Goal: Communication & Community: Answer question/provide support

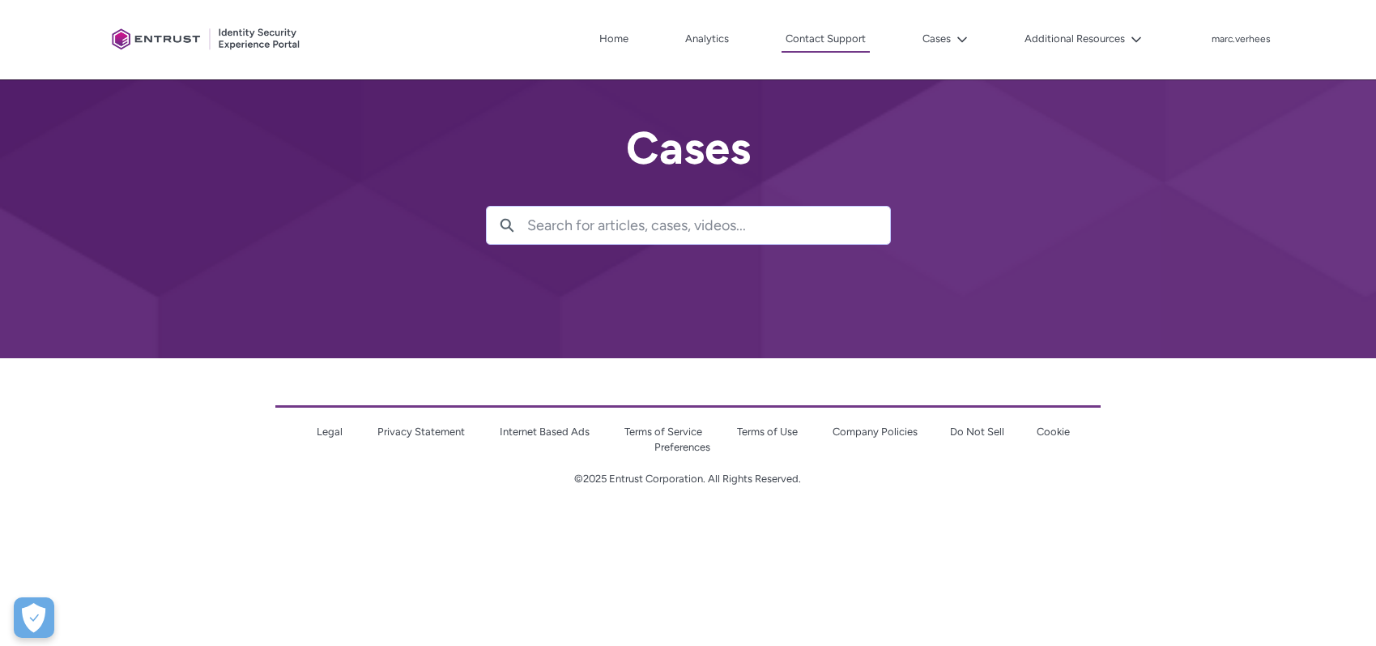
scroll to position [50, 0]
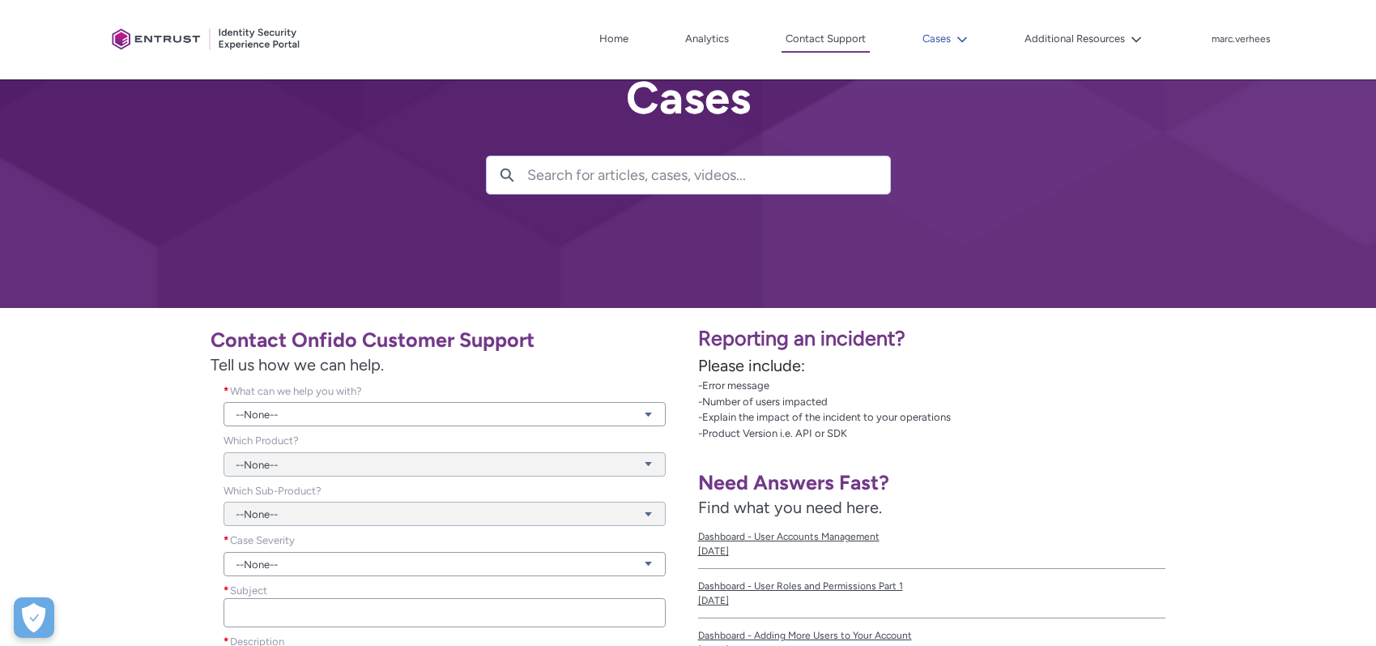
click at [954, 41] on lightning-icon at bounding box center [959, 39] width 17 height 12
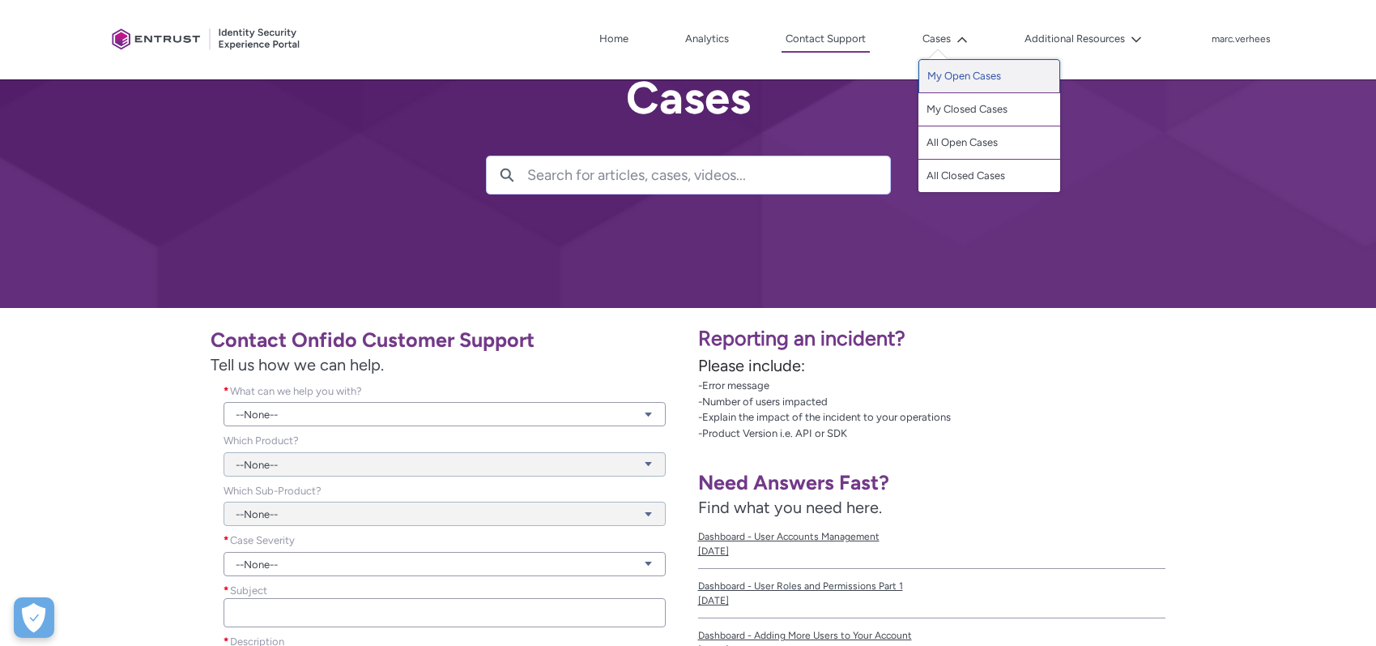
click at [959, 75] on link "My Open Cases" at bounding box center [990, 76] width 142 height 34
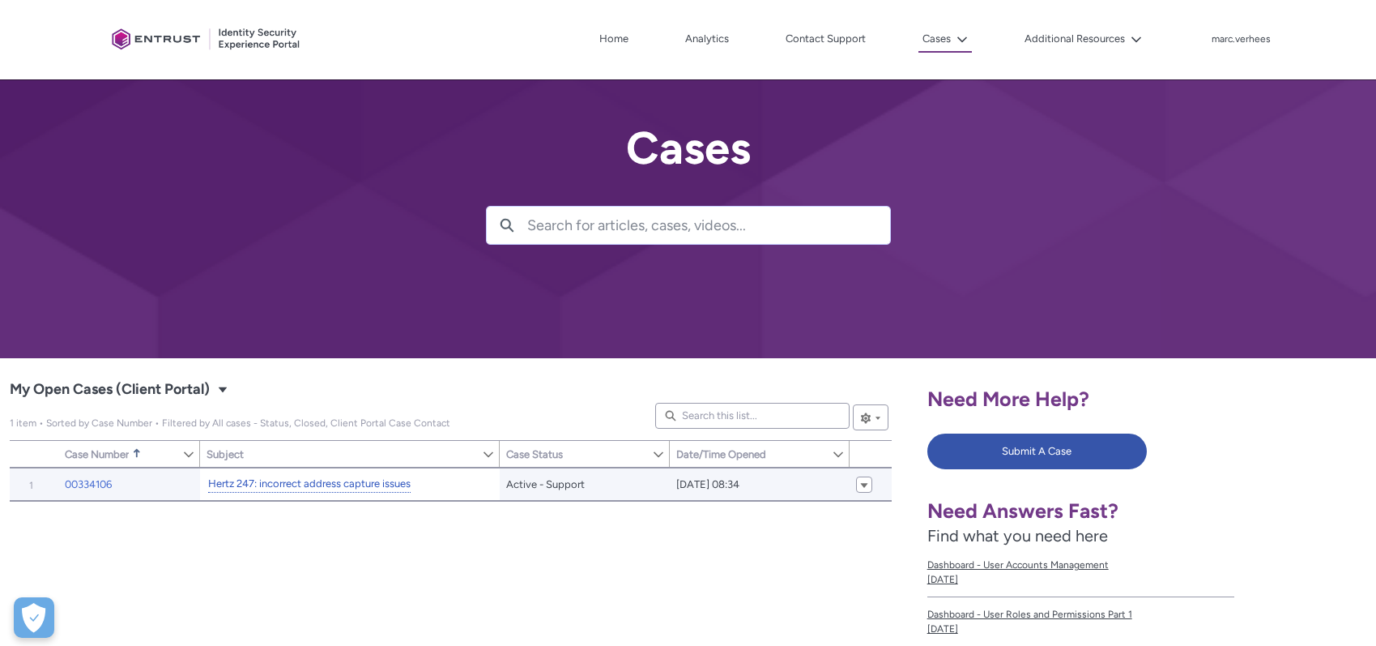
click at [318, 486] on link "Hertz 247: incorrect address capture issues" at bounding box center [309, 483] width 203 height 17
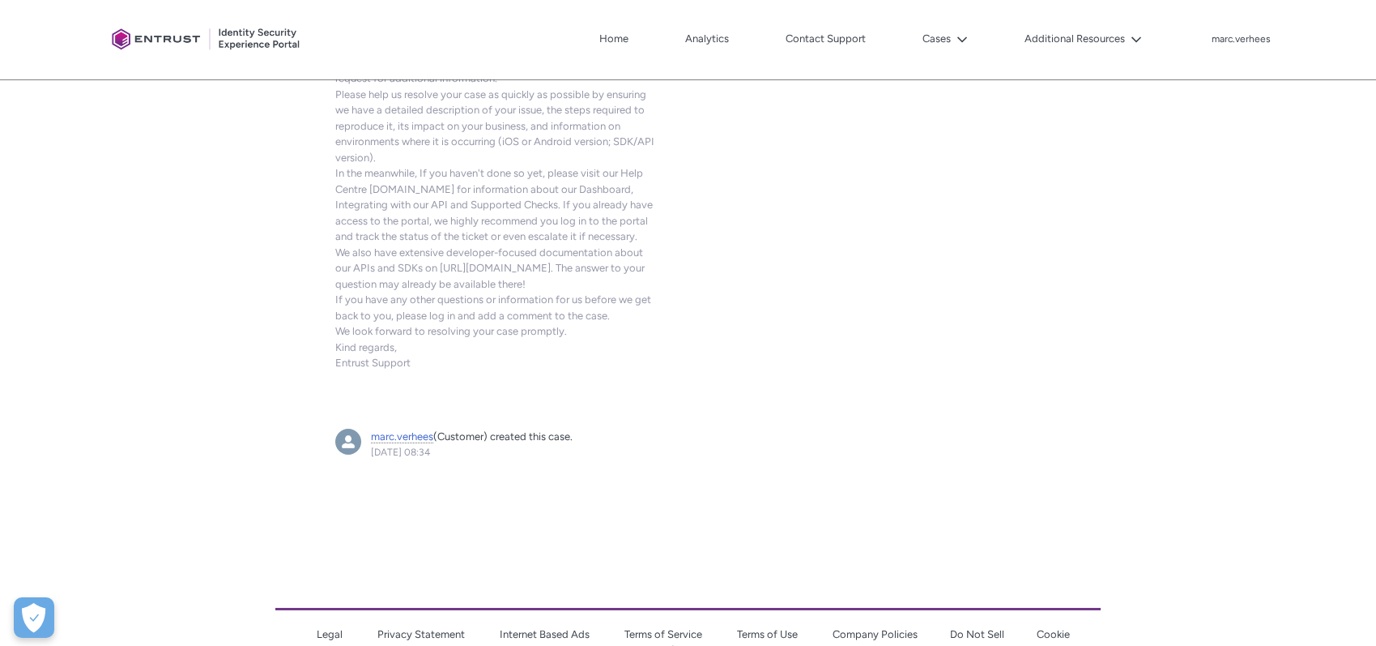
scroll to position [2195, 0]
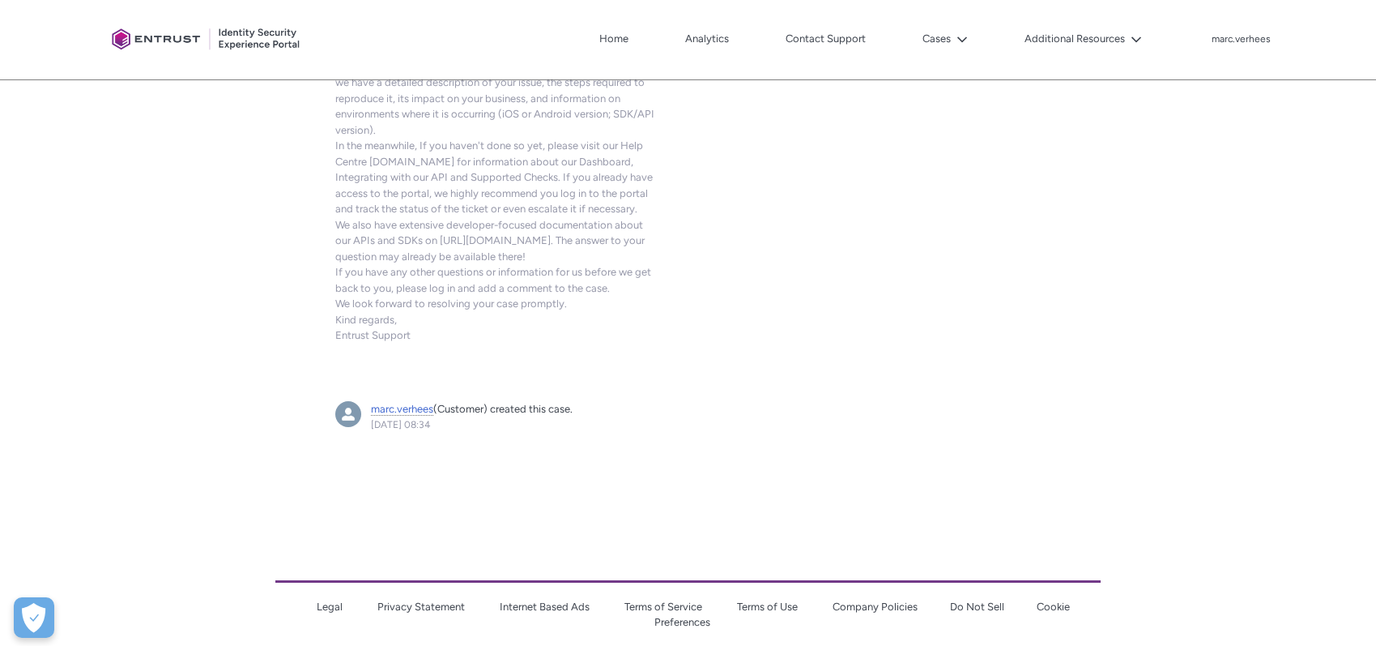
click at [463, 423] on article "marc.verhees (Customer) created this case. 30 July 2025 at 08:34 Actions for th…" at bounding box center [496, 440] width 341 height 99
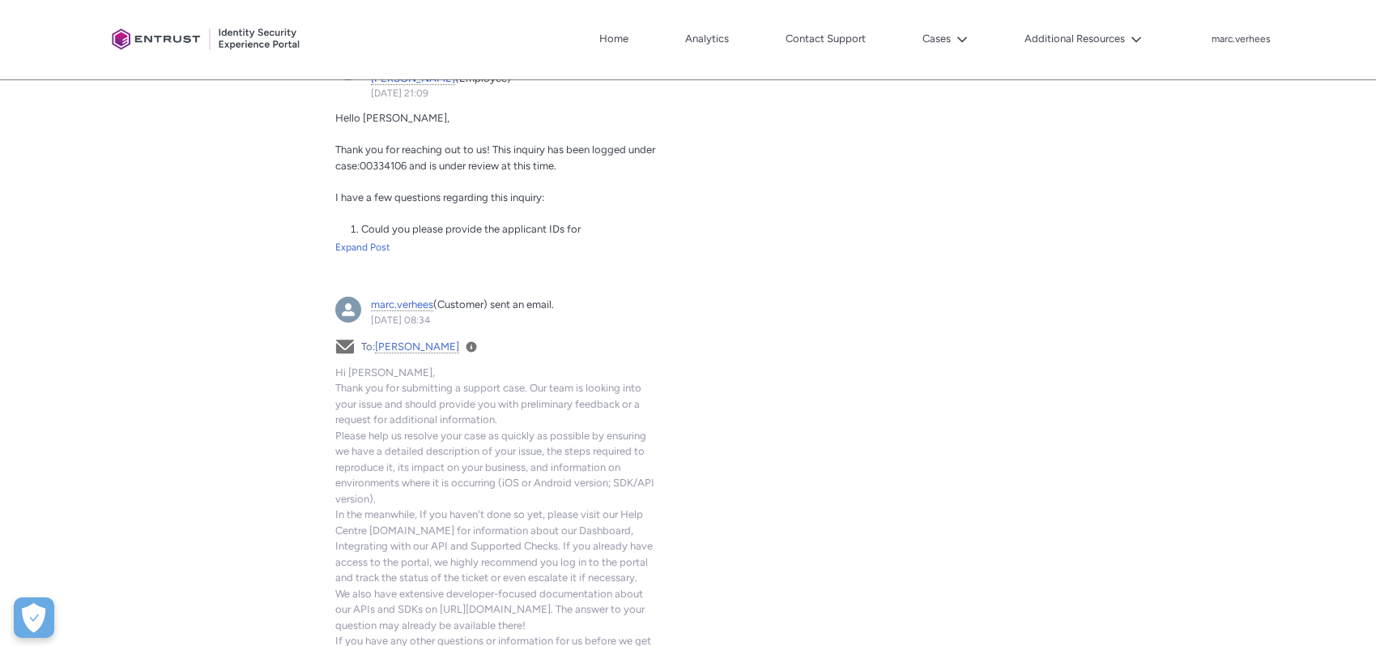
scroll to position [1824, 0]
click at [357, 242] on div "Expand Post" at bounding box center [496, 249] width 322 height 15
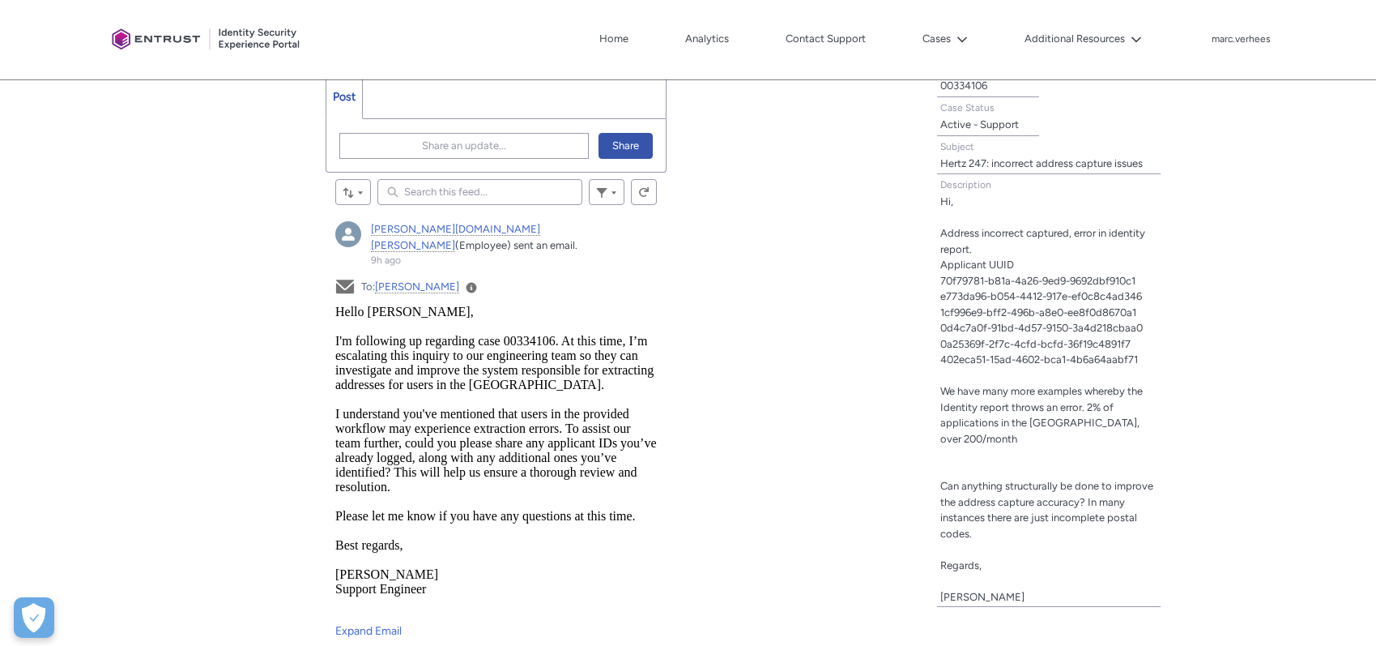
scroll to position [436, 0]
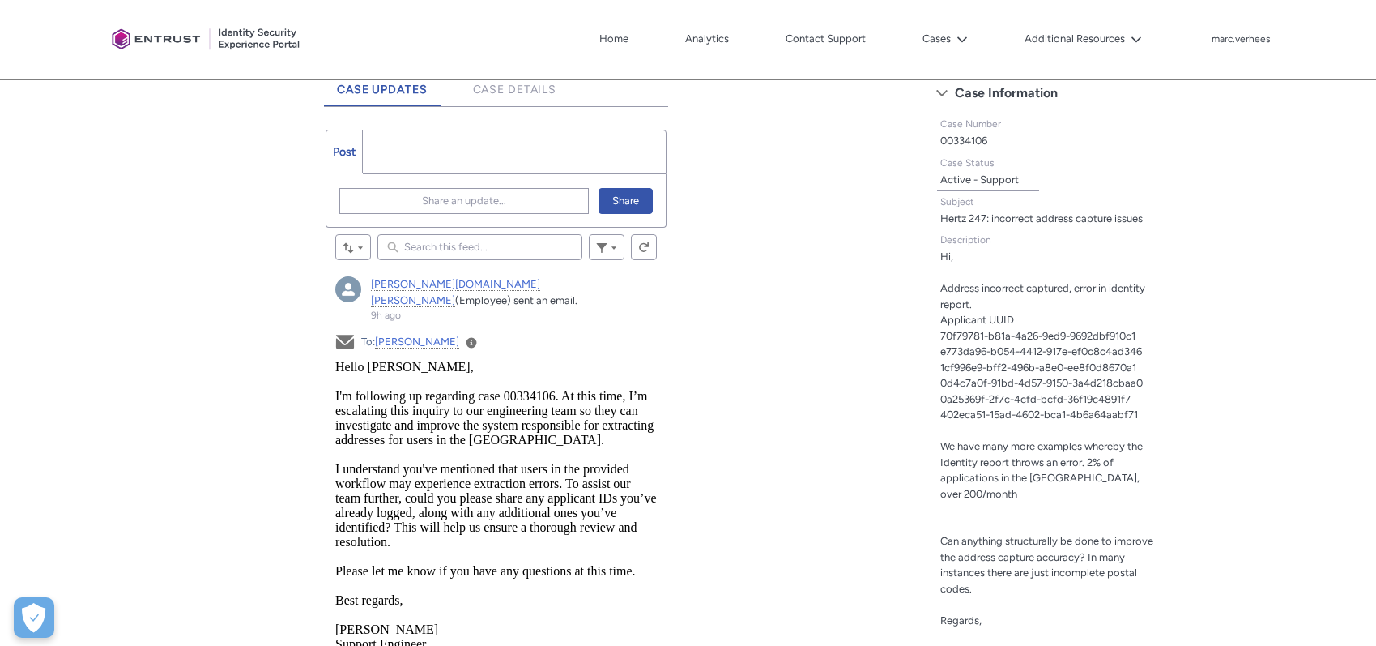
click at [403, 153] on ul "Post More" at bounding box center [496, 152] width 341 height 45
click at [416, 157] on ul "Post More" at bounding box center [496, 152] width 341 height 45
click at [368, 133] on ul "Post More" at bounding box center [496, 152] width 341 height 45
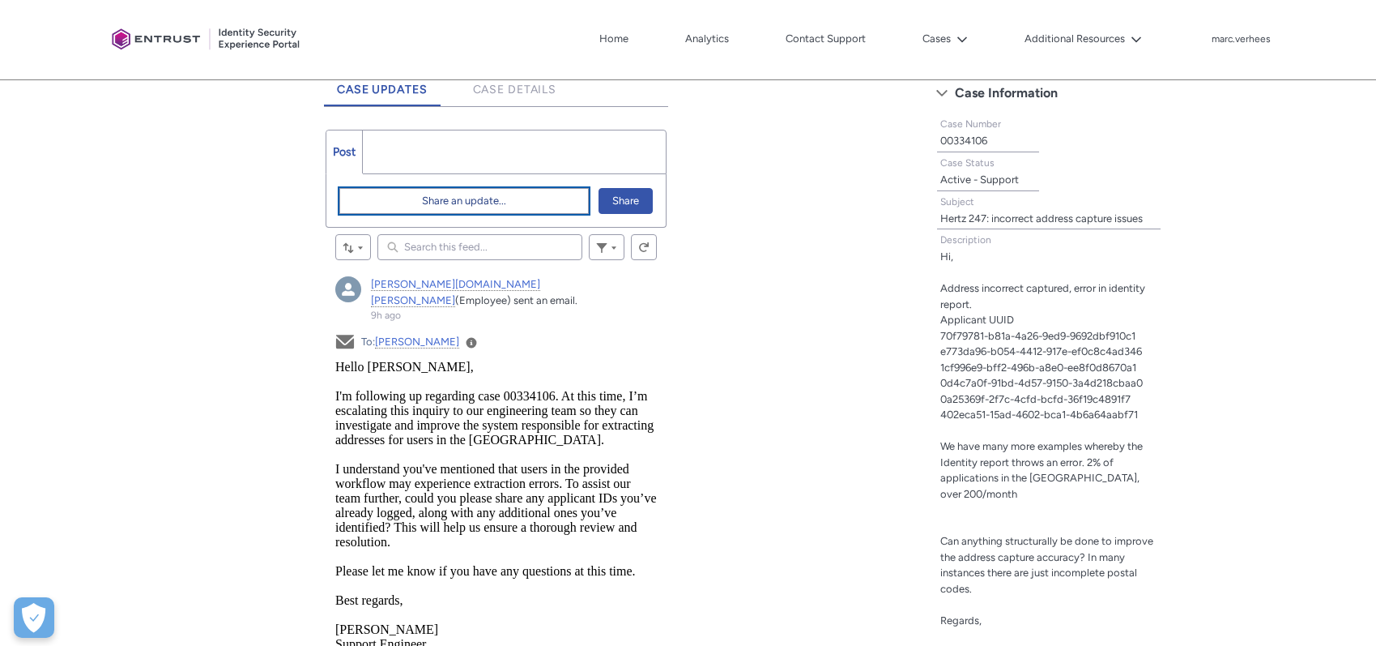
click at [393, 200] on button "Share an update..." at bounding box center [463, 201] width 249 height 26
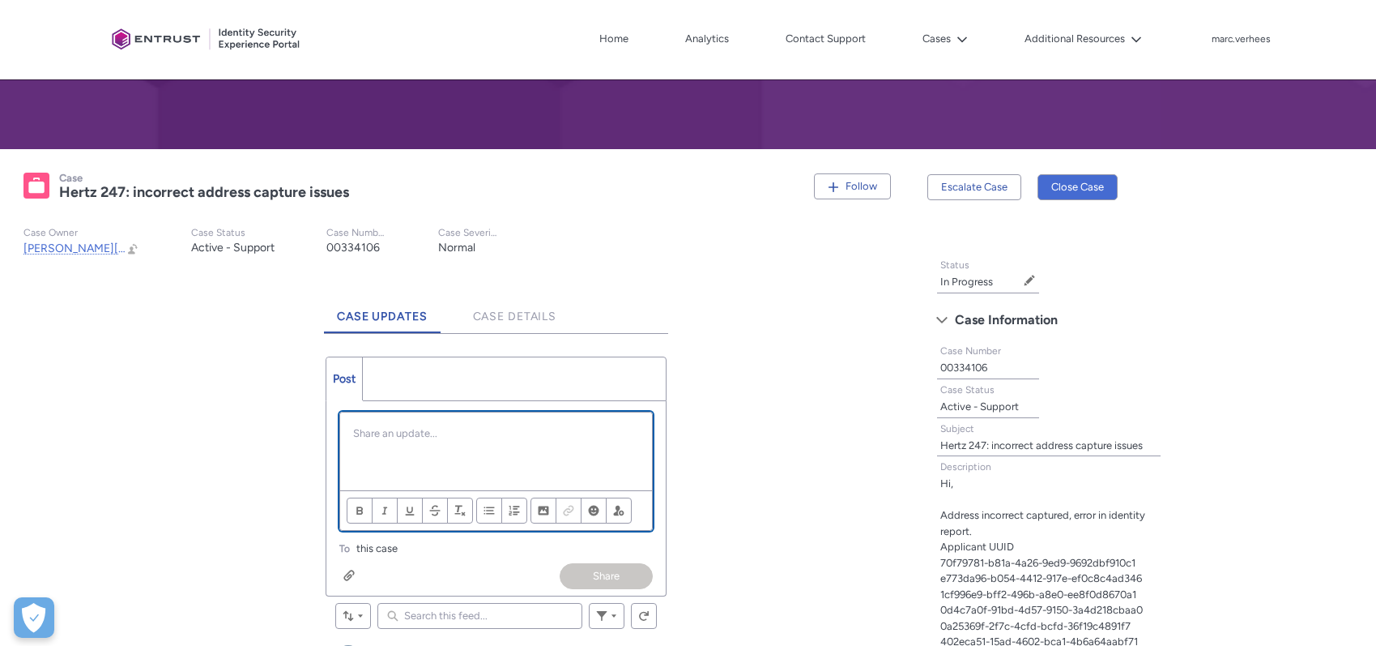
scroll to position [327, 0]
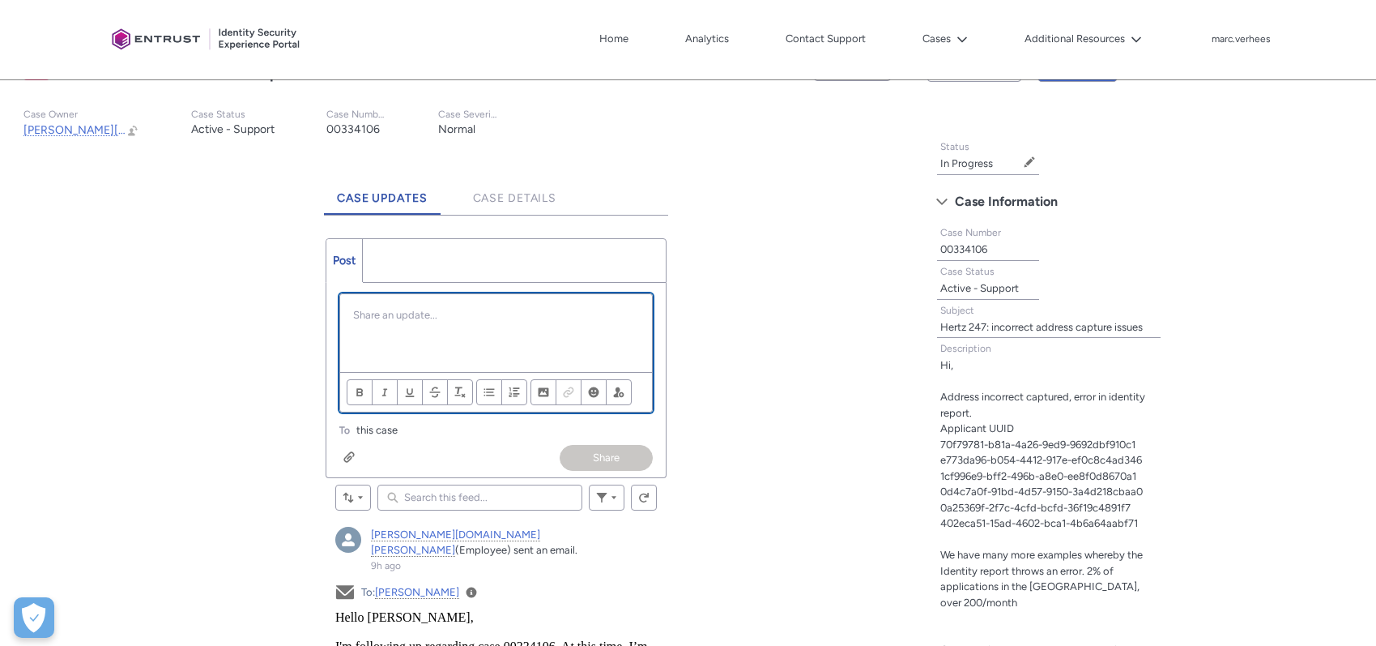
paste div "Chatter Publisher"
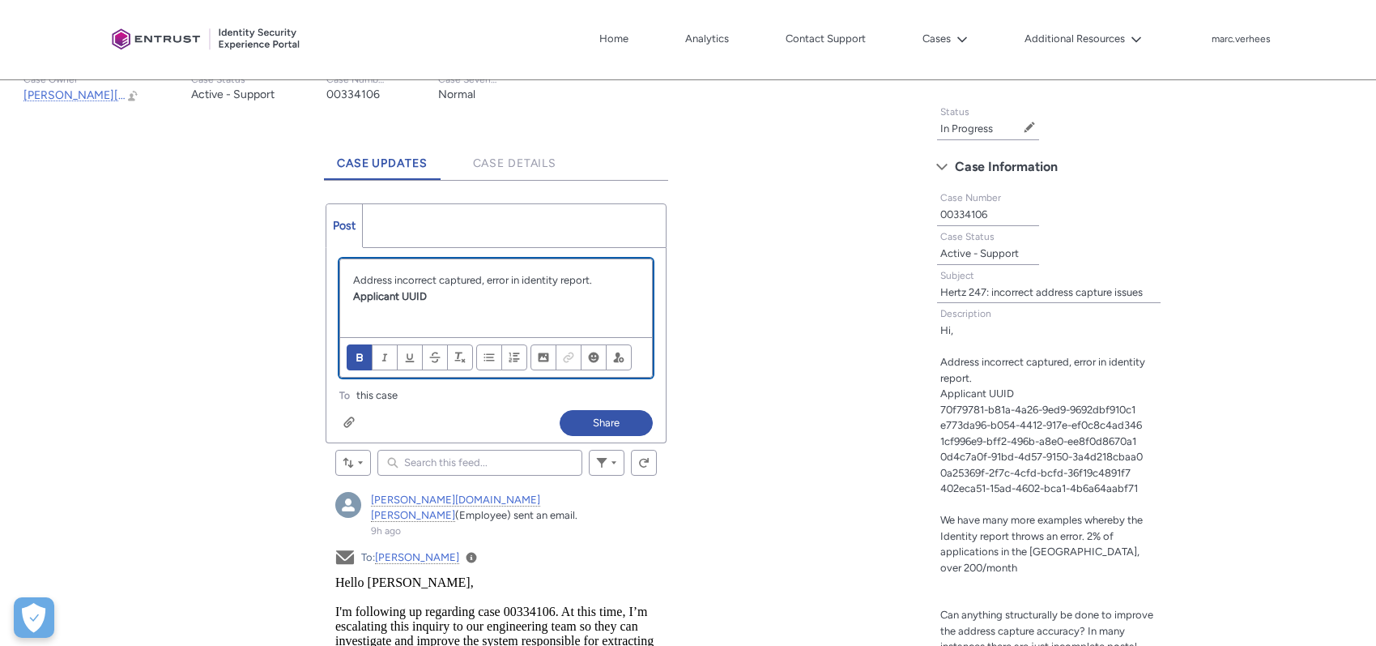
scroll to position [364, 0]
click at [431, 312] on div "Address incorrect captured, error in identity report. Applicant UUID" at bounding box center [496, 297] width 312 height 78
drag, startPoint x: 439, startPoint y: 290, endPoint x: 451, endPoint y: 327, distance: 39.2
click at [451, 327] on div "Address incorrect captured, error in identity report. Applicant UUID" at bounding box center [496, 297] width 312 height 78
click at [381, 302] on div "Address incorrect captured, error in identity report. Applicant UUID" at bounding box center [496, 297] width 312 height 78
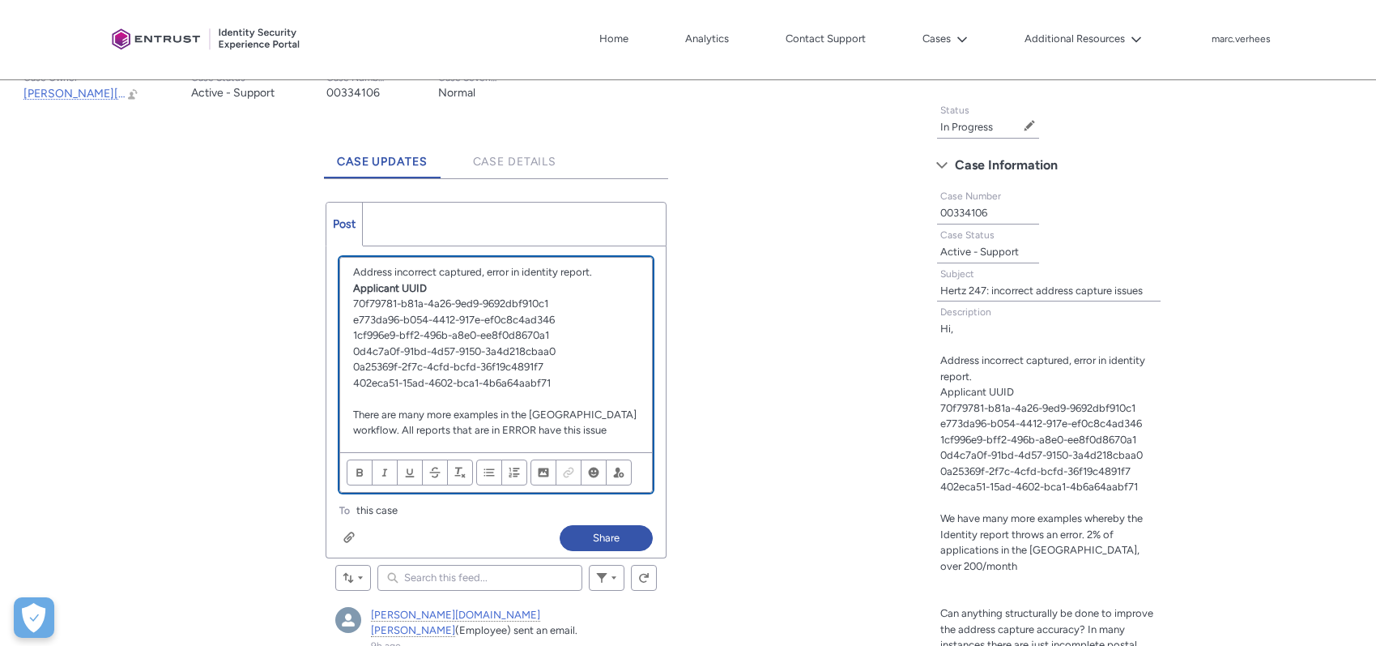
scroll to position [0, 0]
click at [614, 540] on button "Share" at bounding box center [606, 538] width 93 height 26
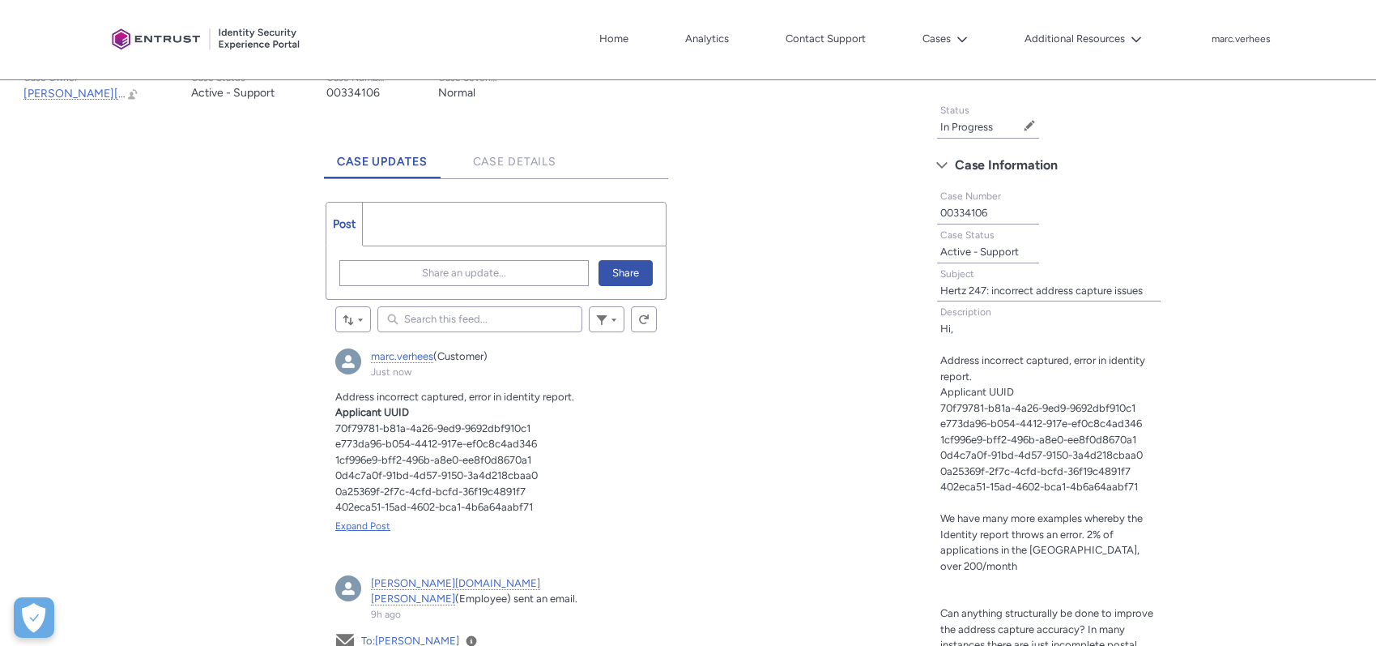
click at [399, 519] on div "Expand Post" at bounding box center [496, 525] width 322 height 15
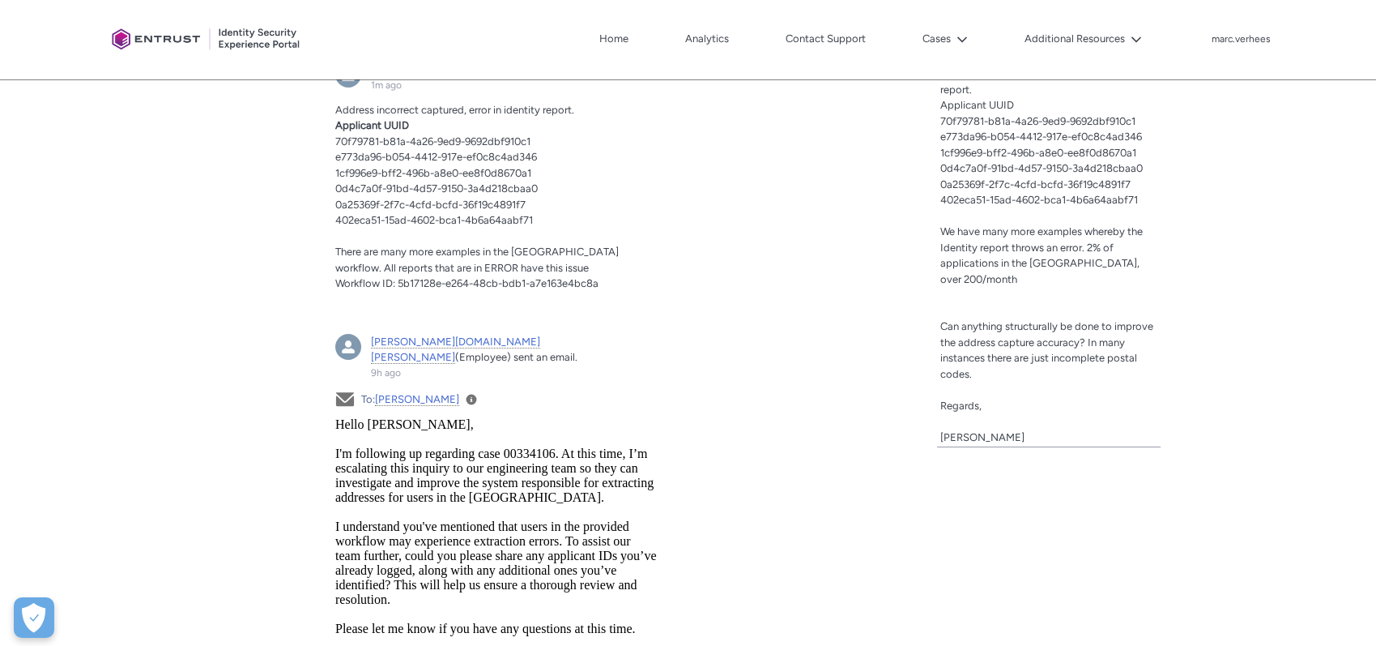
scroll to position [656, 0]
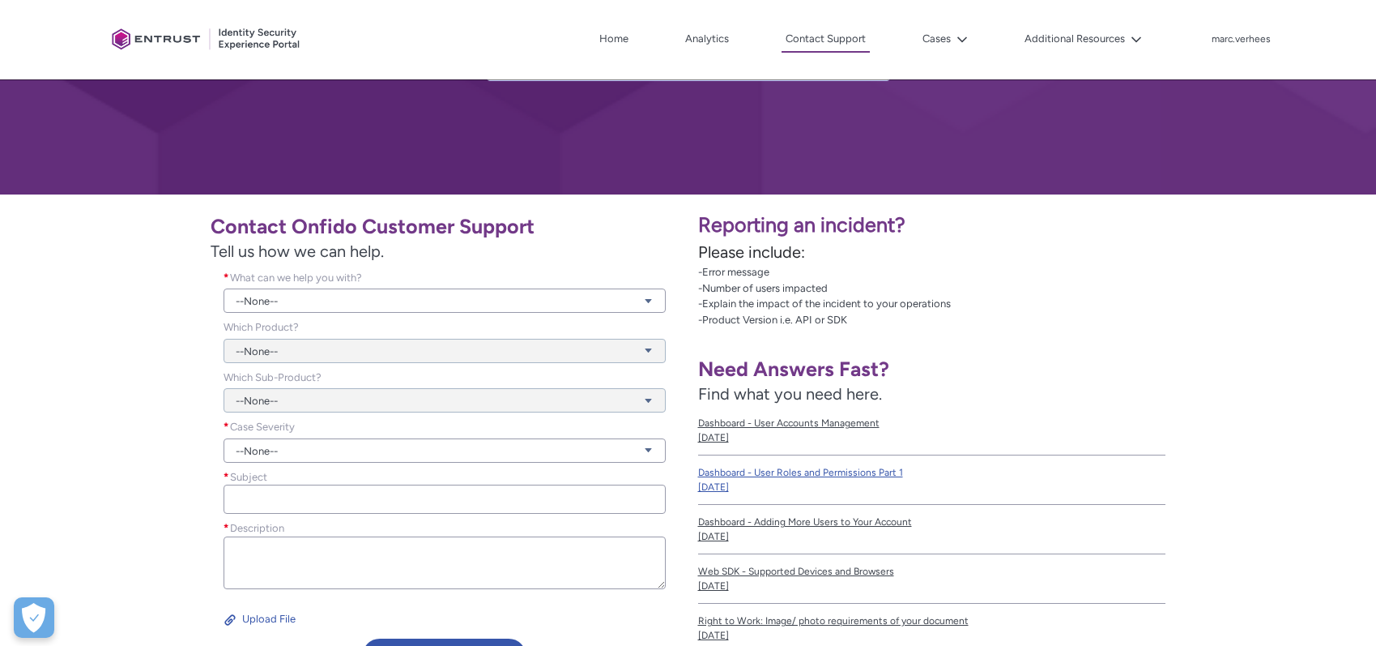
scroll to position [219, 0]
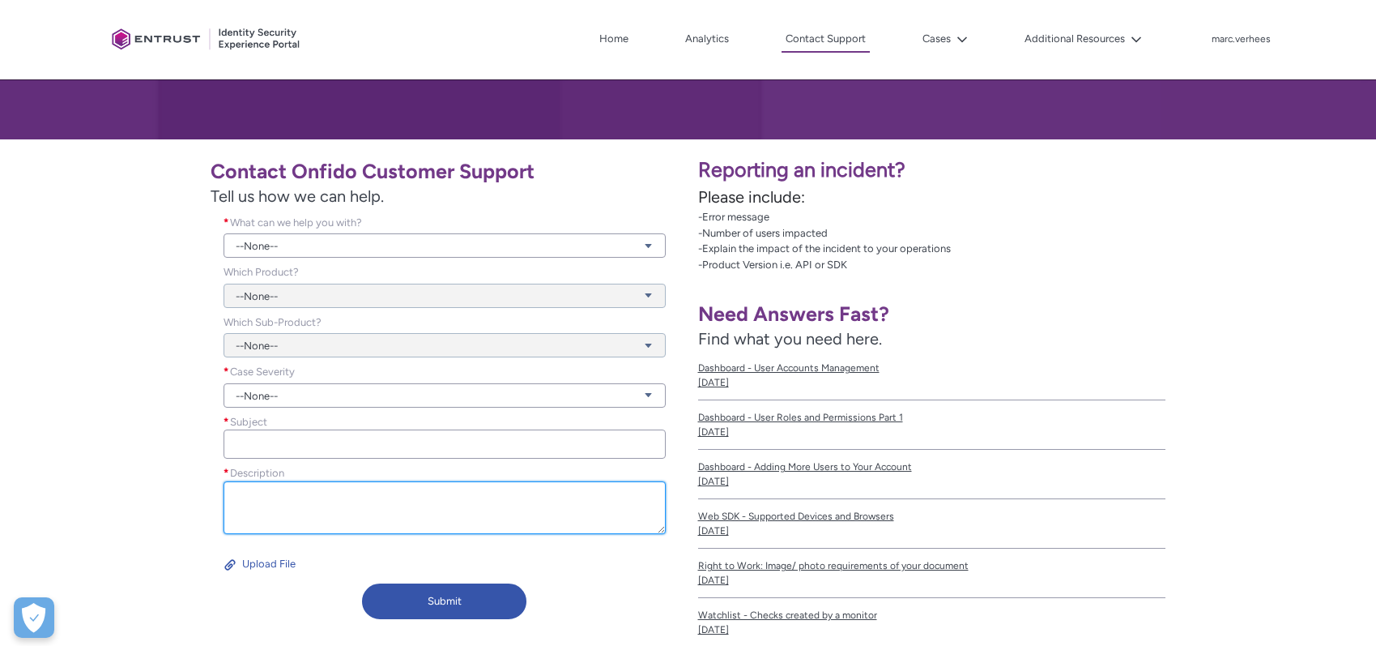
click at [274, 497] on textarea "Description *" at bounding box center [445, 507] width 442 height 53
paste textarea "d62bbac9-b8bd-4c79-86d8-f112482a7ad3 Got approved, but no photo of the back of …"
click at [233, 495] on textarea "d62bbac9-b8bd-4c79-86d8-f112482a7ad3 Got approved, but no photo of the back of …" at bounding box center [445, 507] width 442 height 53
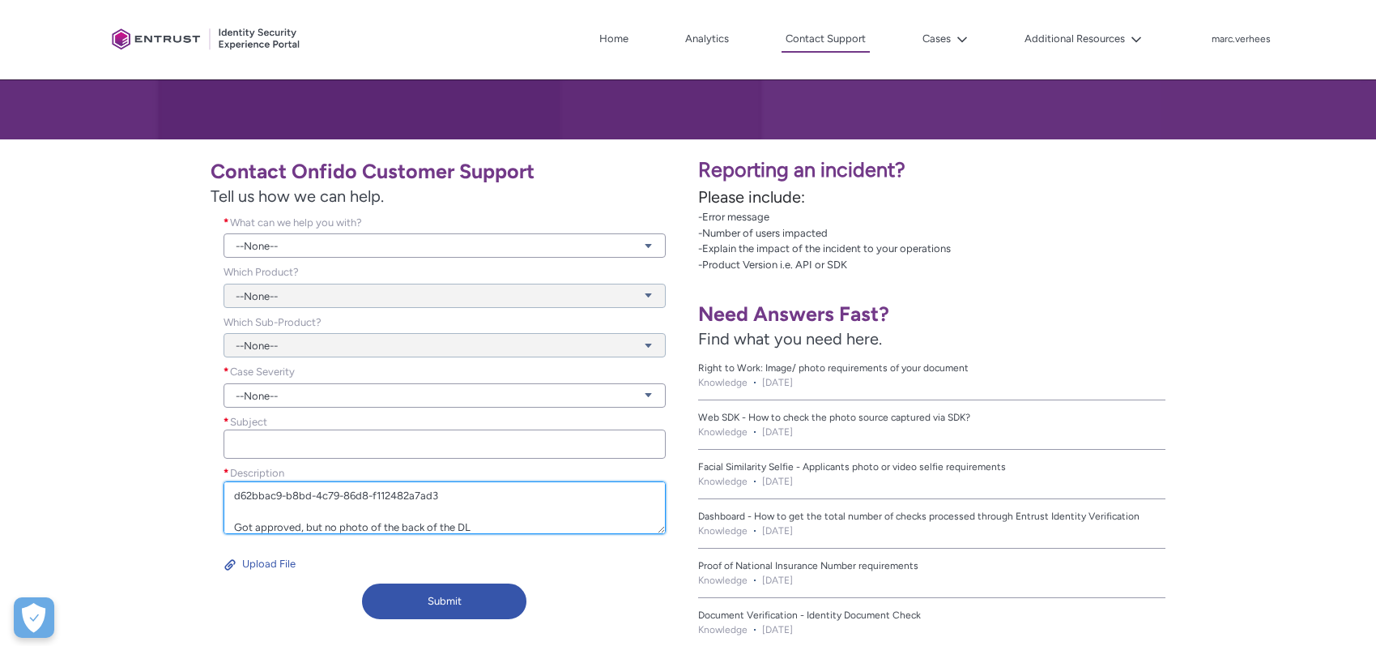
click at [482, 524] on textarea "d62bbac9-b8bd-4c79-86d8-f112482a7ad3 Got approved, but no photo of the back of …" at bounding box center [445, 507] width 442 height 53
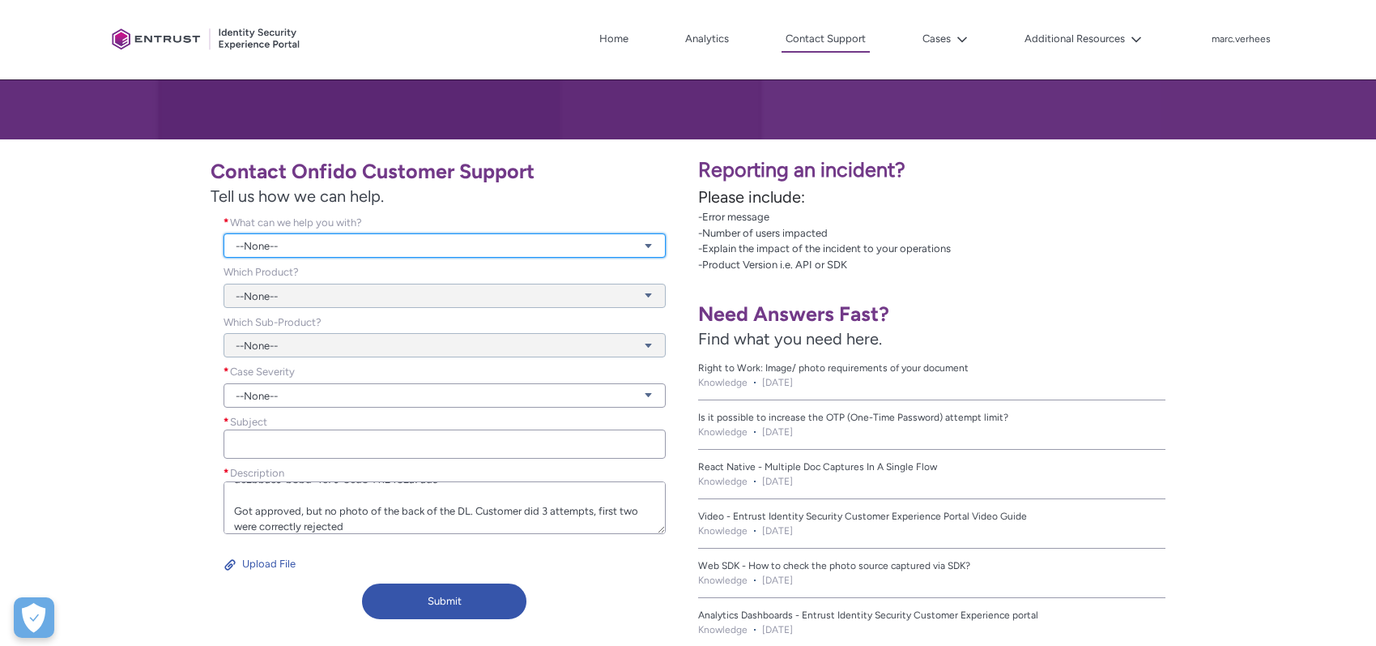
click at [288, 251] on link "--None--" at bounding box center [445, 245] width 442 height 24
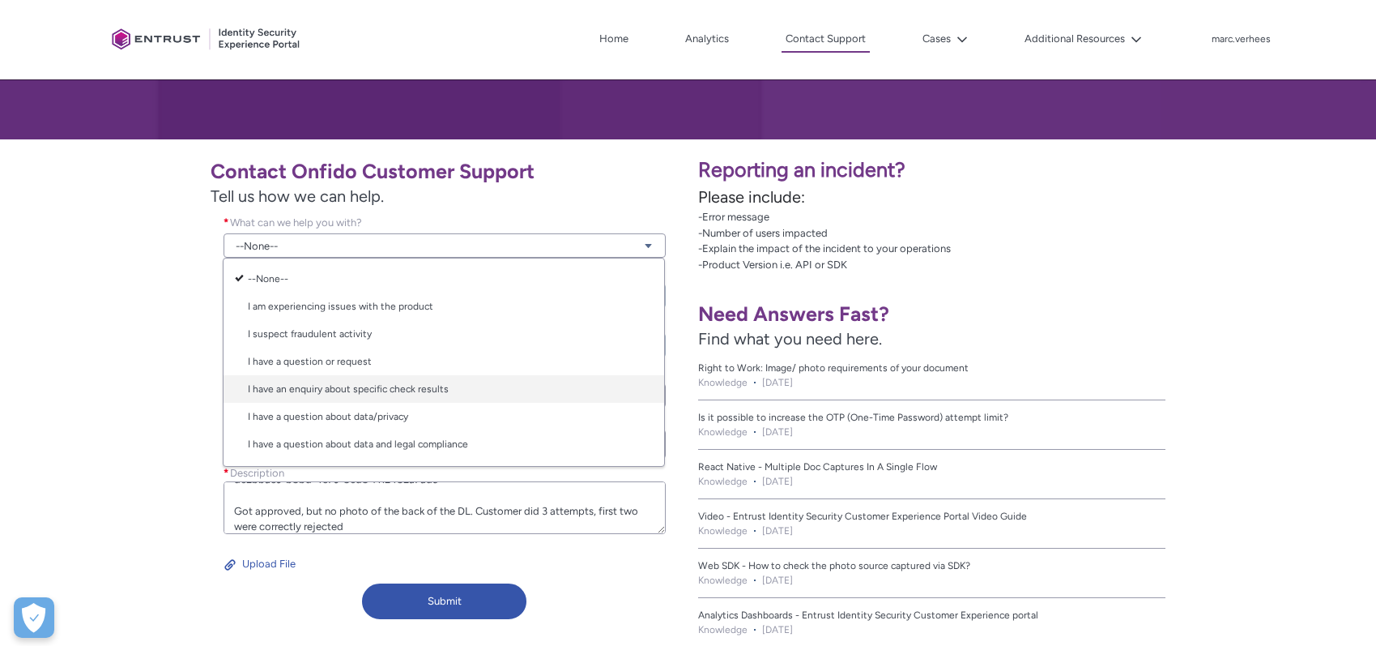
click at [382, 391] on link "I have an enquiry about specific check results" at bounding box center [444, 389] width 441 height 28
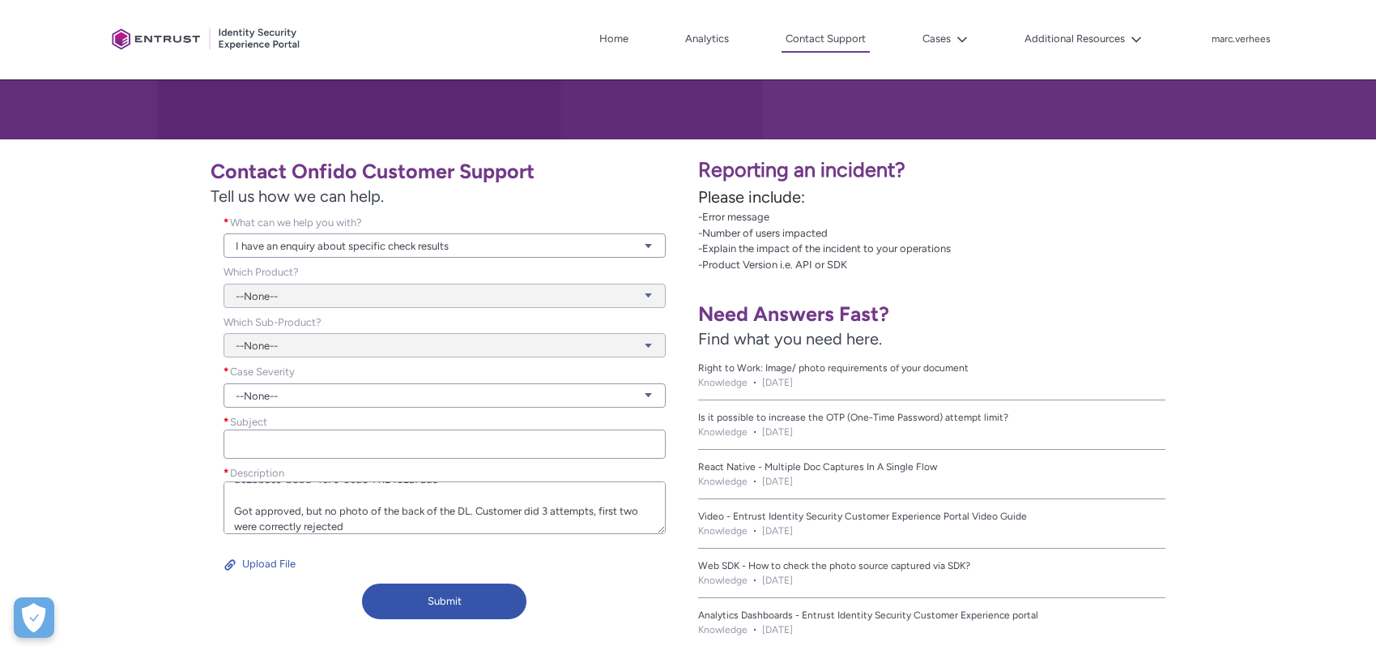
click at [296, 287] on div "--None--" at bounding box center [445, 286] width 442 height 44
click at [297, 301] on div "--None--" at bounding box center [445, 286] width 442 height 44
click at [345, 294] on div "--None--" at bounding box center [445, 286] width 442 height 44
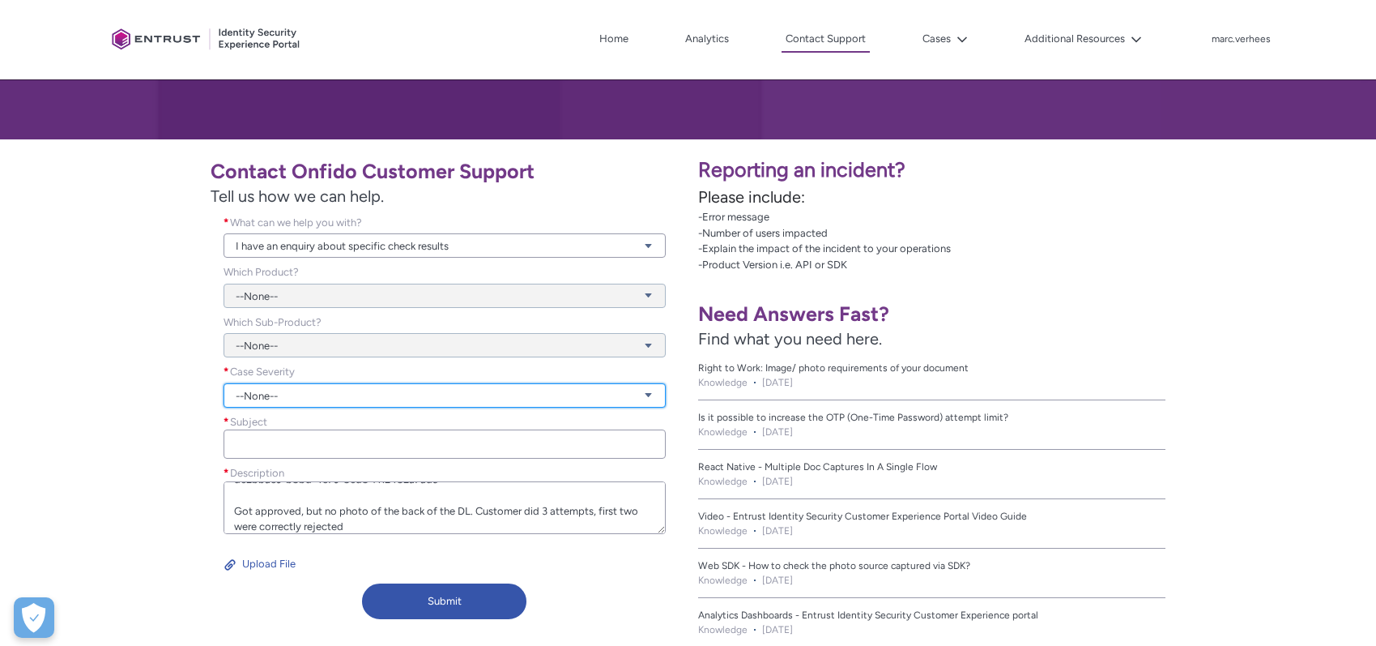
click at [322, 391] on link "--None--" at bounding box center [445, 395] width 442 height 24
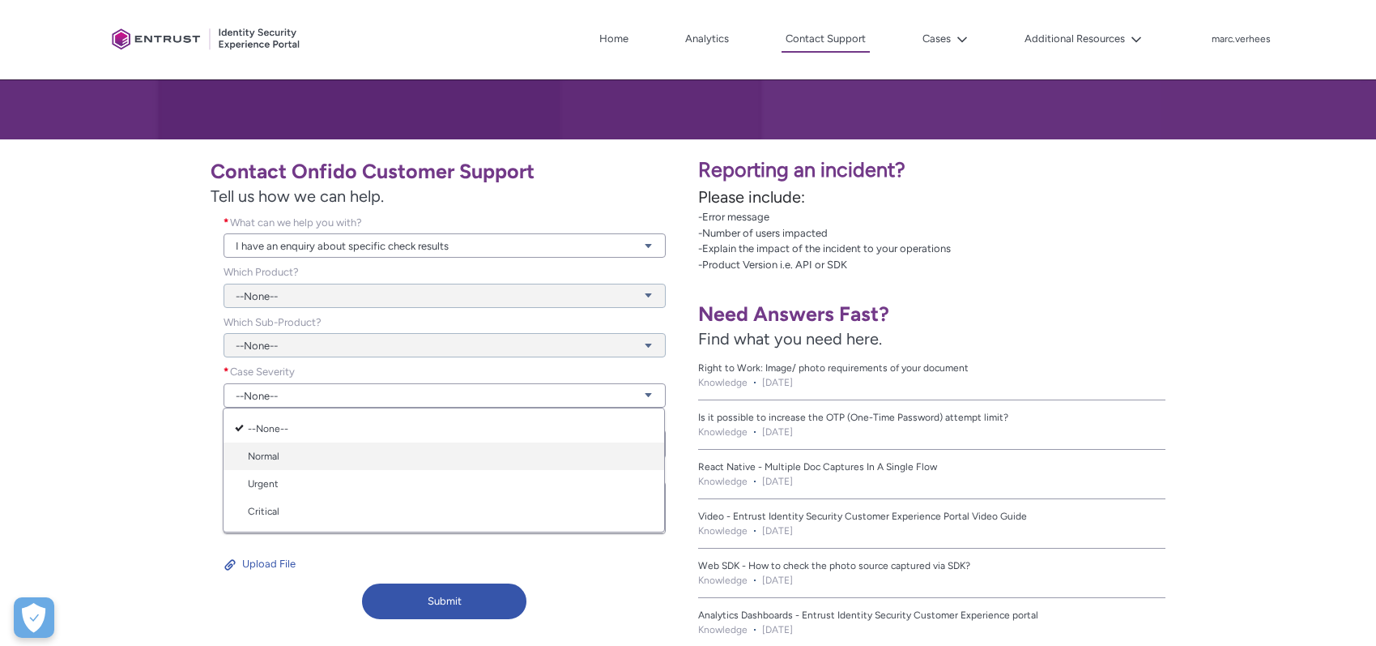
click at [288, 461] on link "Normal" at bounding box center [444, 456] width 441 height 28
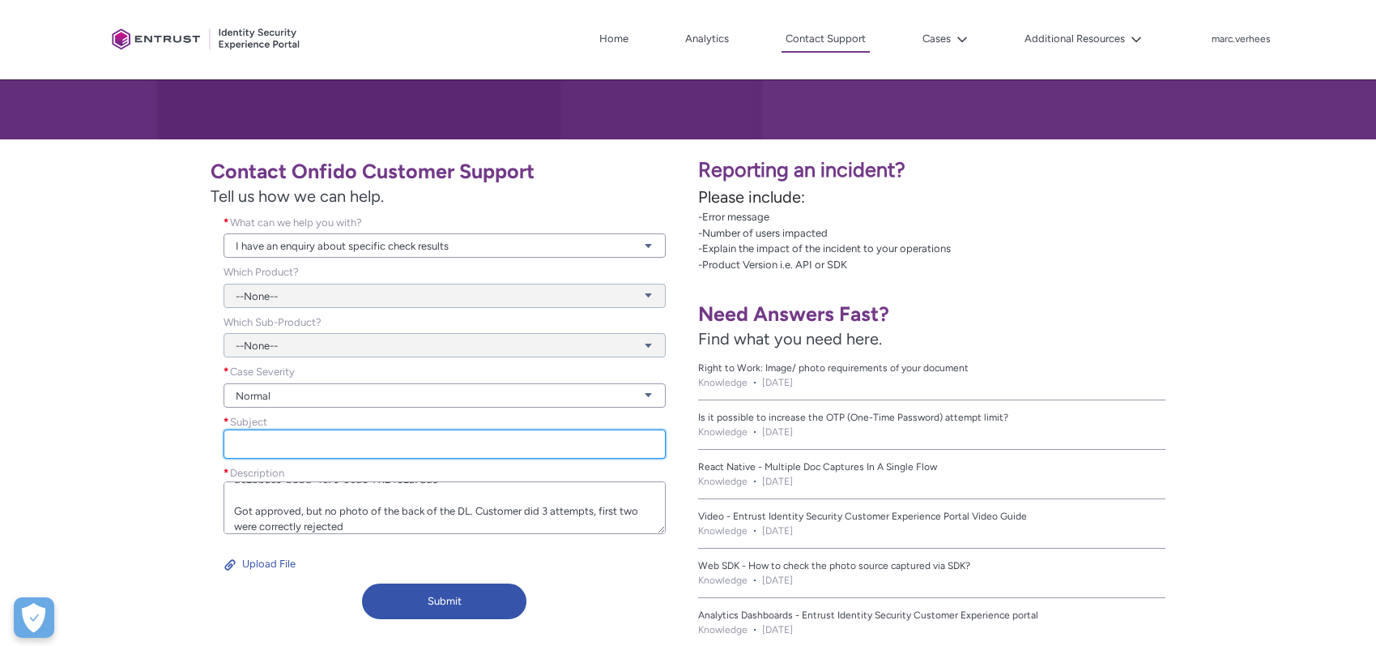
click at [301, 444] on input "Subject *" at bounding box center [445, 443] width 442 height 29
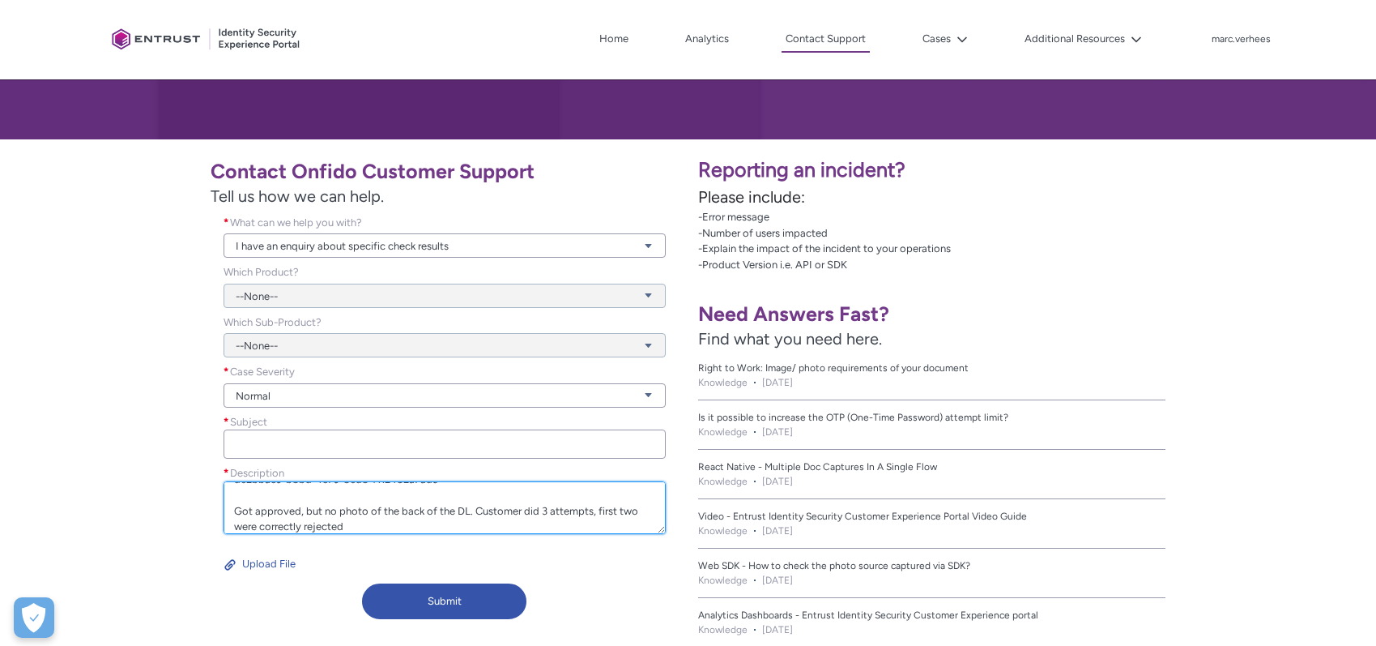
click at [353, 523] on textarea "d62bbac9-b8bd-4c79-86d8-f112482a7ad3 Got approved, but no photo of the back of …" at bounding box center [445, 507] width 442 height 53
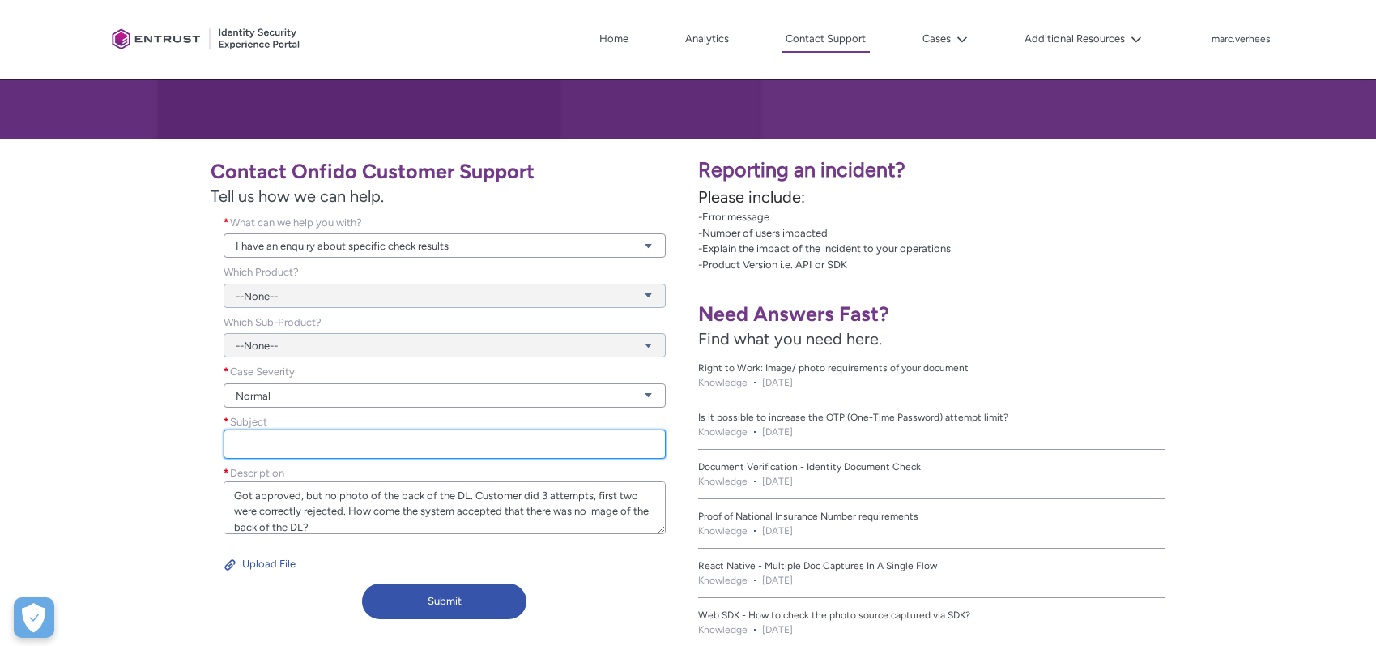
type textarea "d62bbac9-b8bd-4c79-86d8-f112482a7ad3 Got approved, but no photo of the back of …"
click at [279, 454] on input "Subject *" at bounding box center [445, 443] width 442 height 29
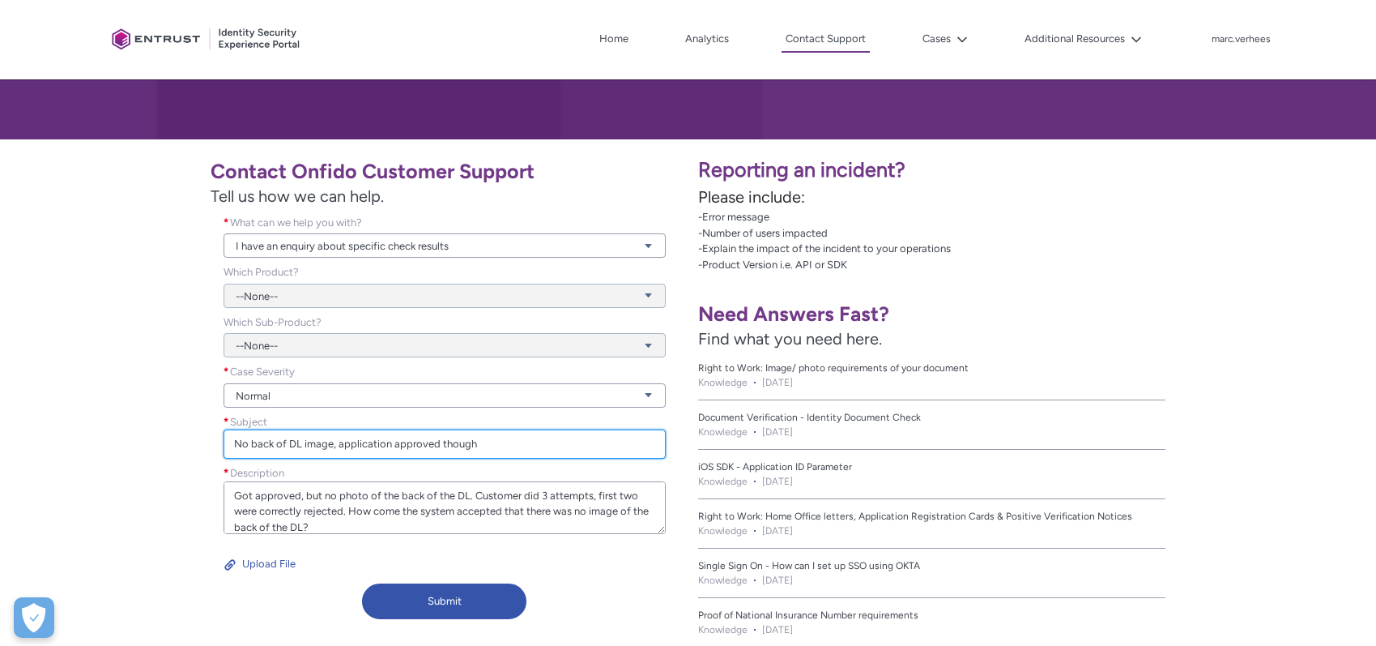
type input "No back of DL image, application approved though"
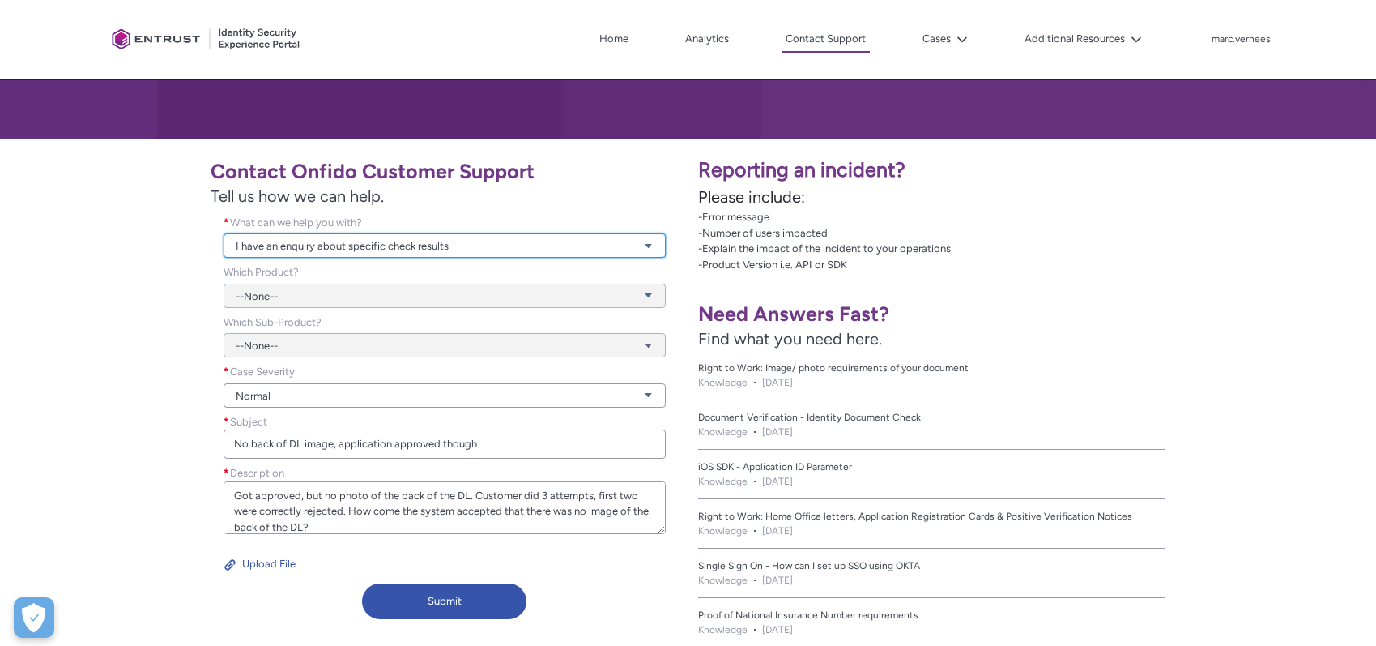
click at [297, 246] on link "I have an enquiry about specific check results" at bounding box center [445, 245] width 442 height 24
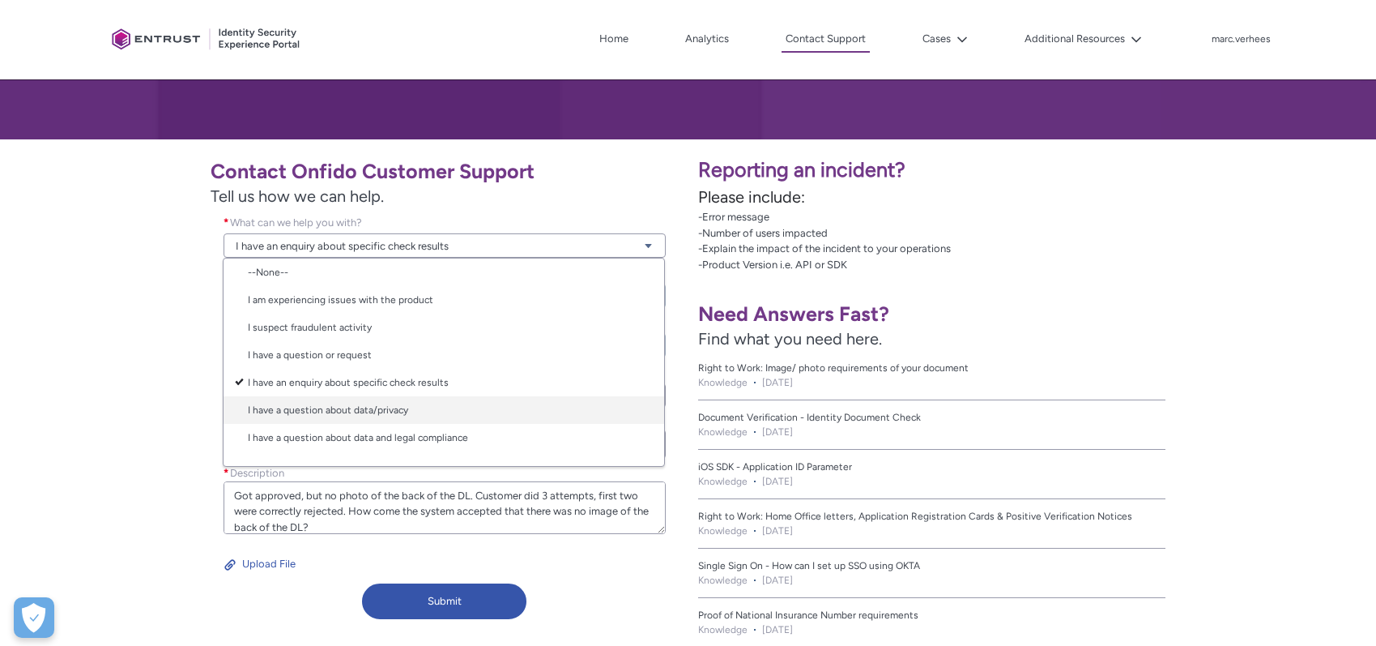
scroll to position [0, 0]
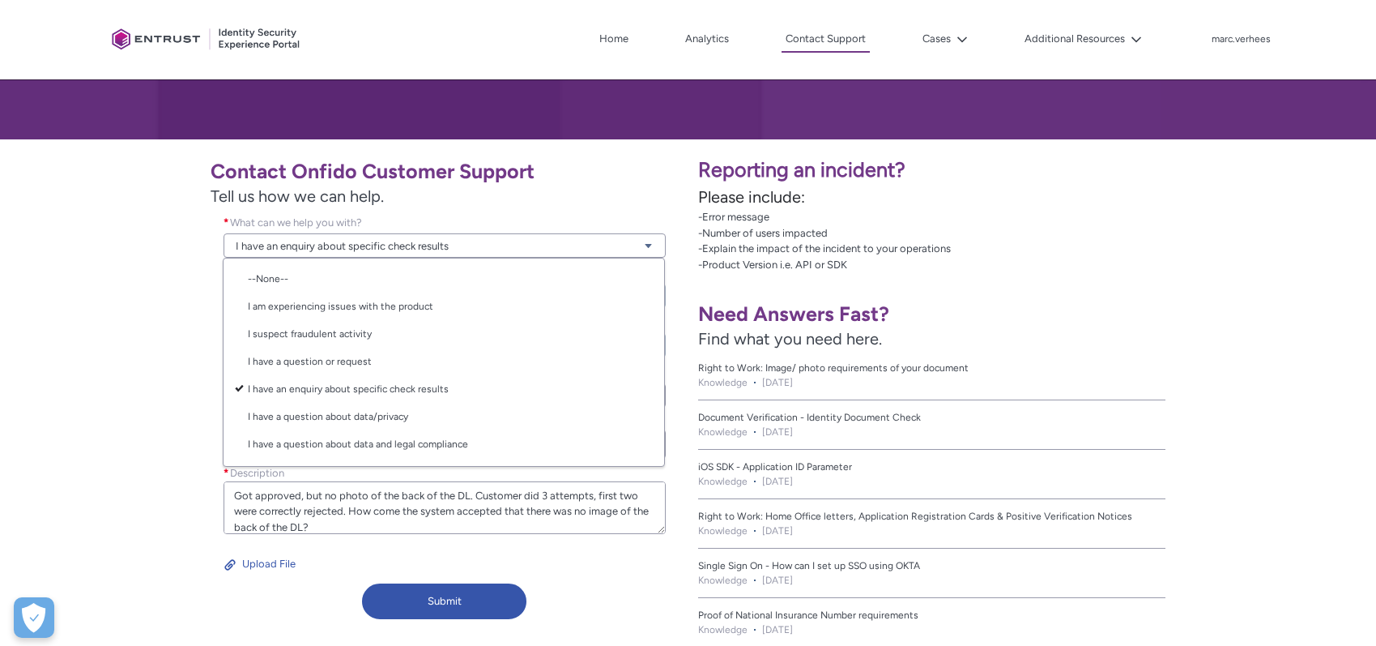
click at [156, 393] on div "Contact Onfido Customer Support Tell us how we can help. What can we help you w…" at bounding box center [344, 387] width 669 height 477
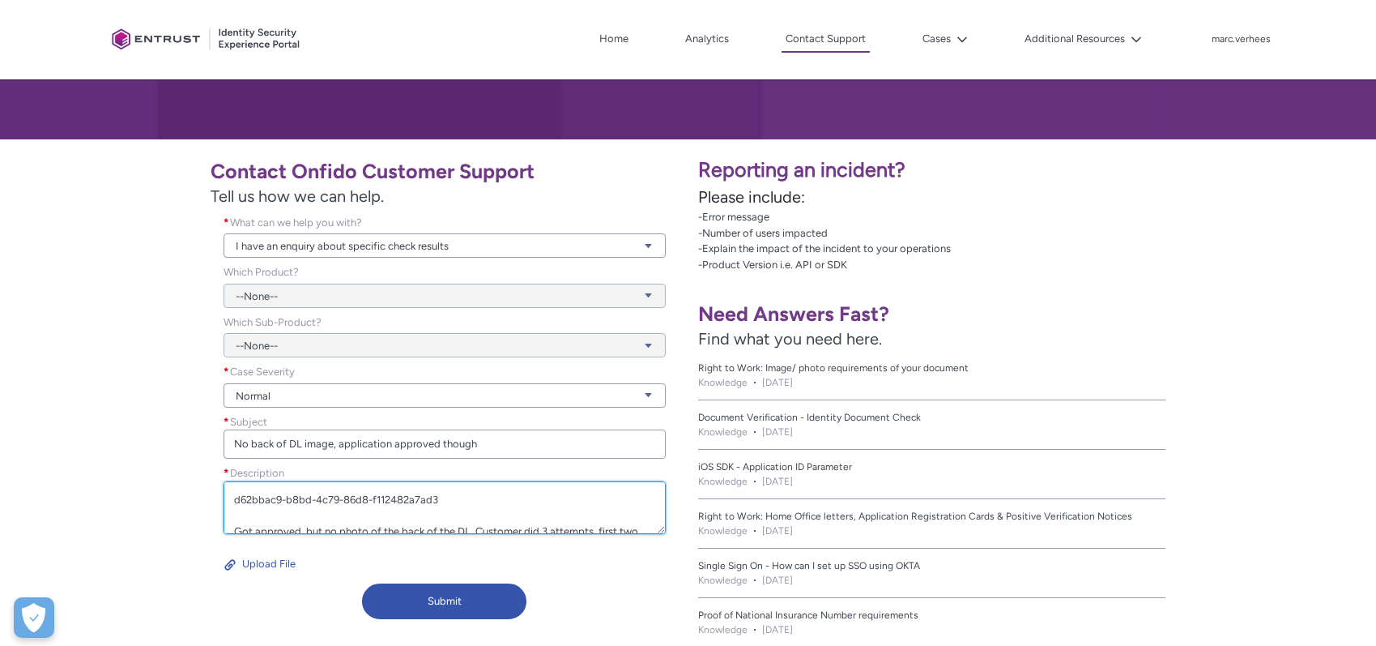
click at [234, 495] on textarea "d62bbac9-b8bd-4c79-86d8-f112482a7ad3 Got approved, but no photo of the back of …" at bounding box center [445, 507] width 442 height 53
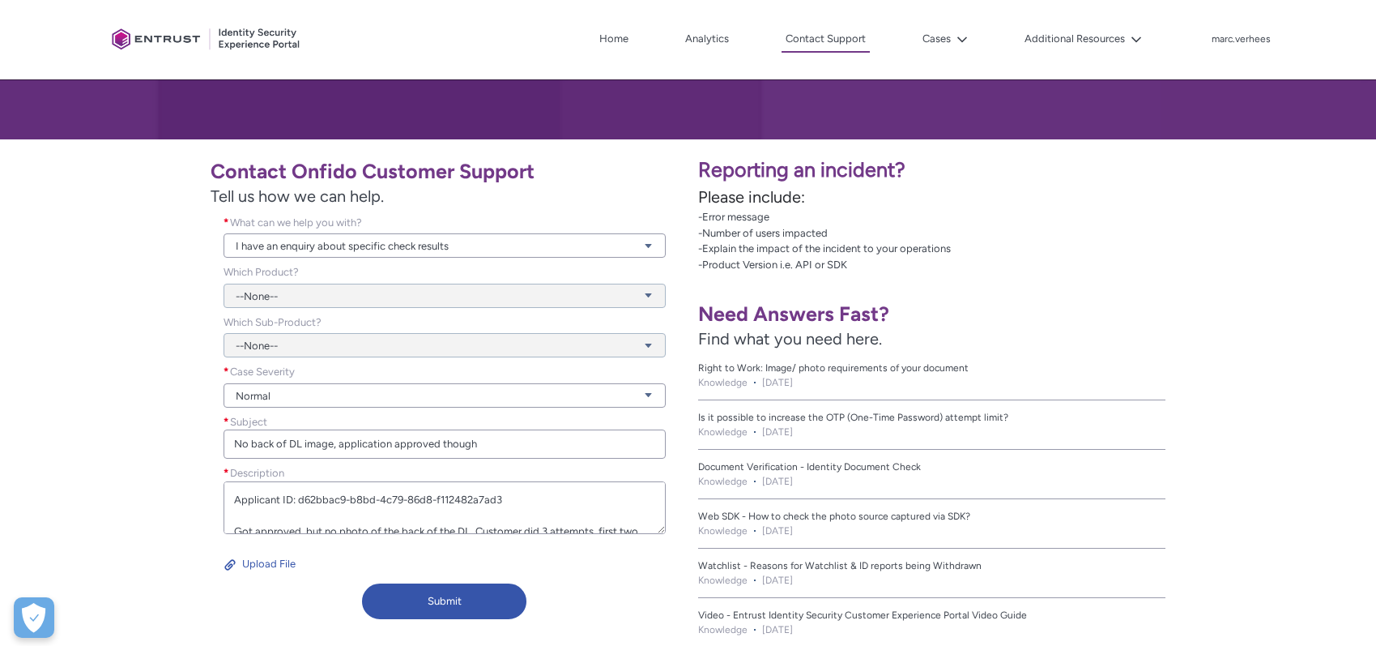
type textarea "Applicant ID: d62bbac9-b8bd-4c79-86d8-f112482a7ad3 Got approved, but no photo o…"
click at [474, 600] on button "Submit" at bounding box center [444, 601] width 164 height 36
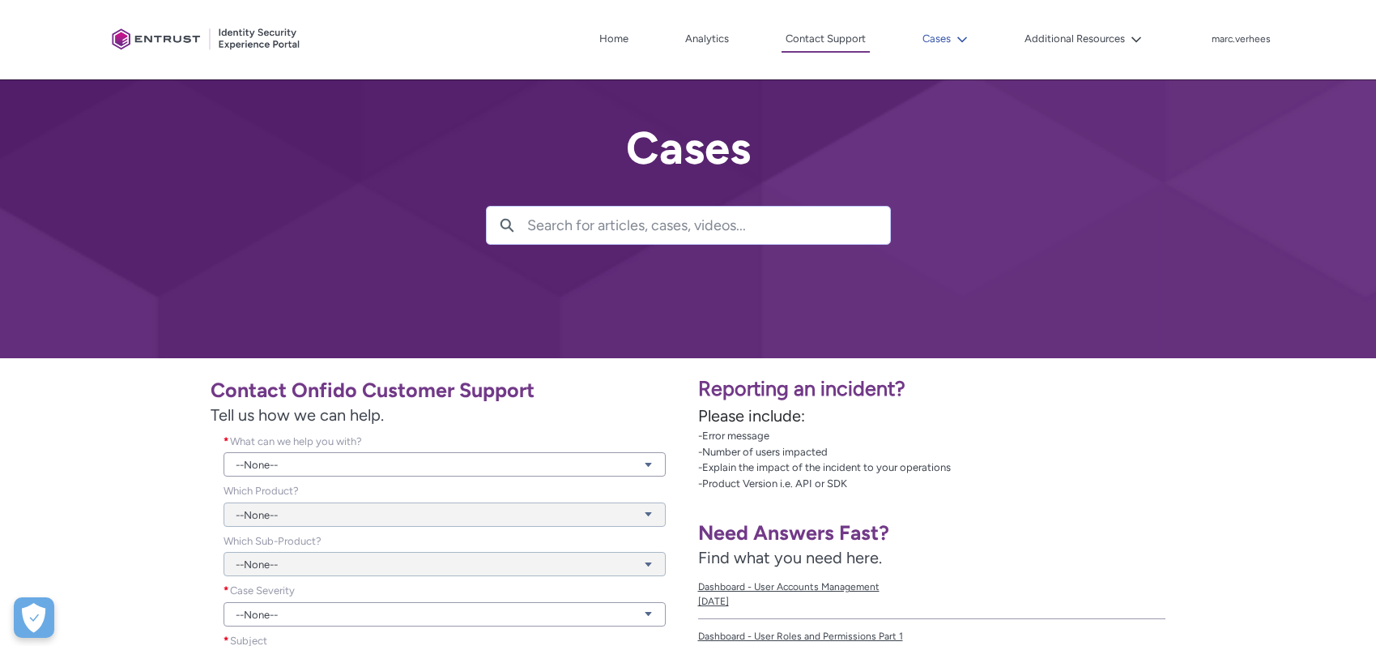
click at [947, 29] on button "Cases" at bounding box center [945, 39] width 53 height 24
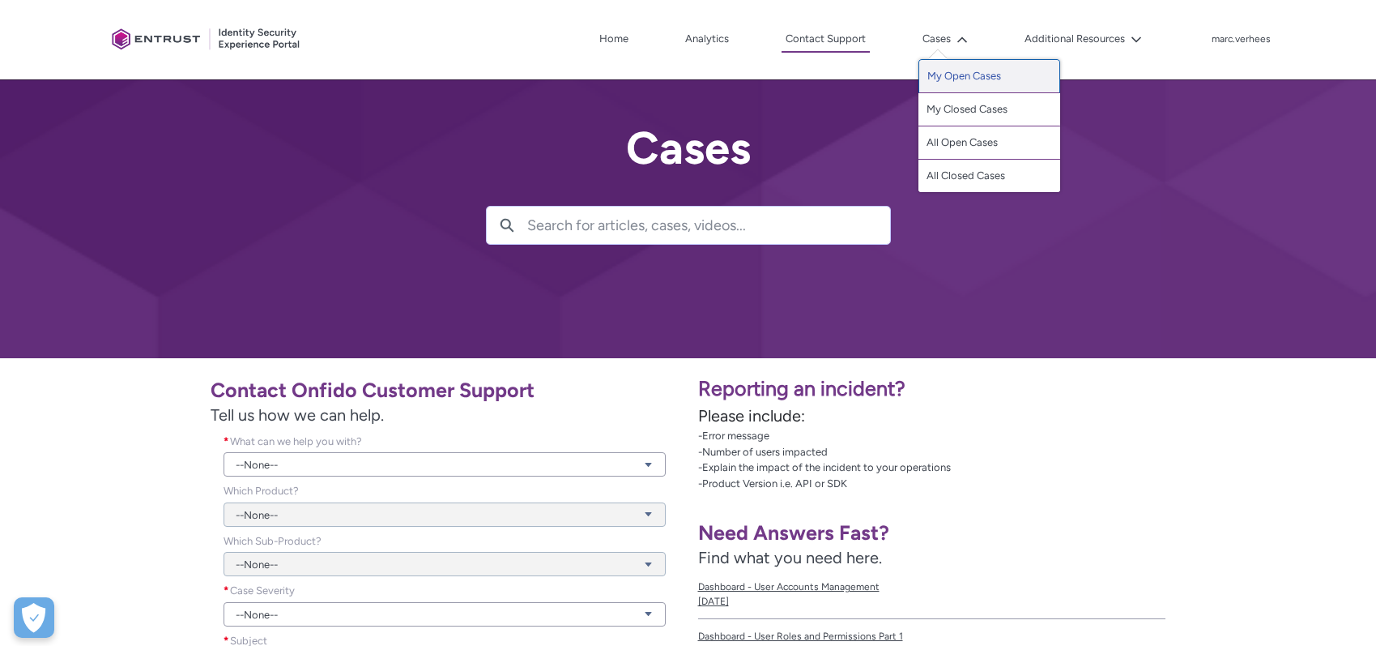
click at [952, 77] on link "My Open Cases" at bounding box center [990, 76] width 142 height 34
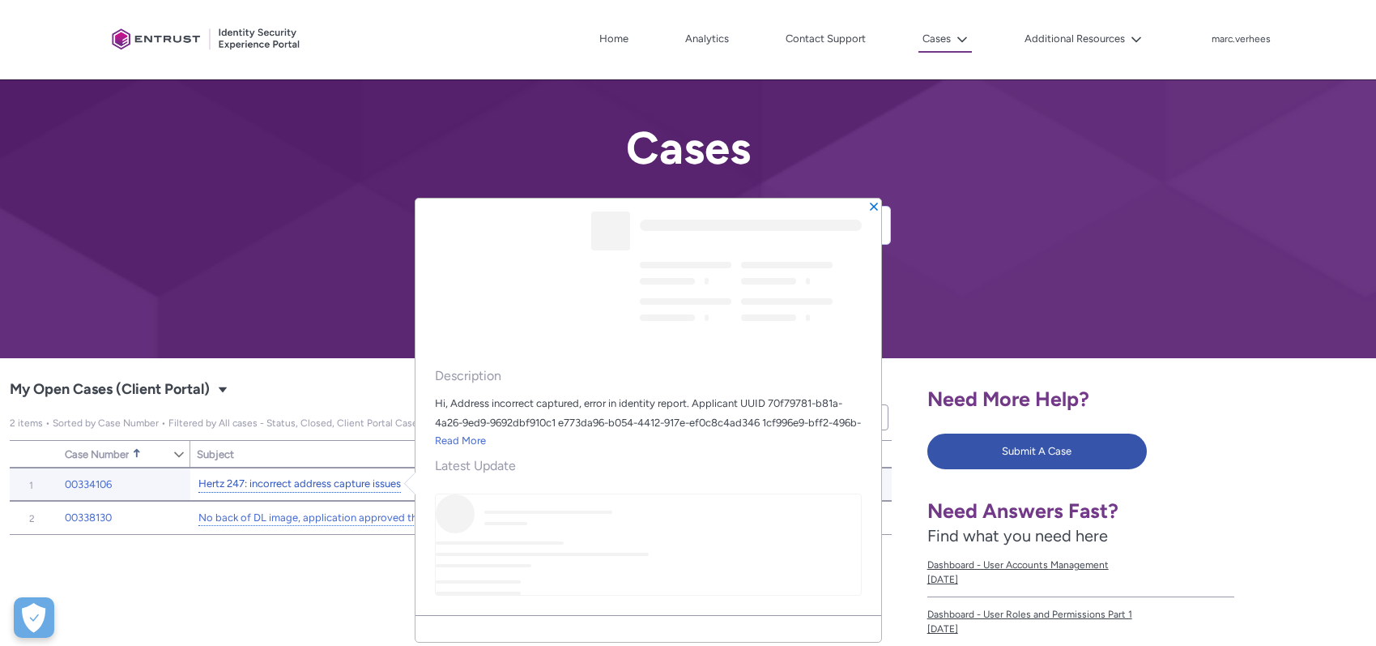
click at [316, 483] on link "Hertz 247: incorrect address capture issues" at bounding box center [299, 483] width 203 height 17
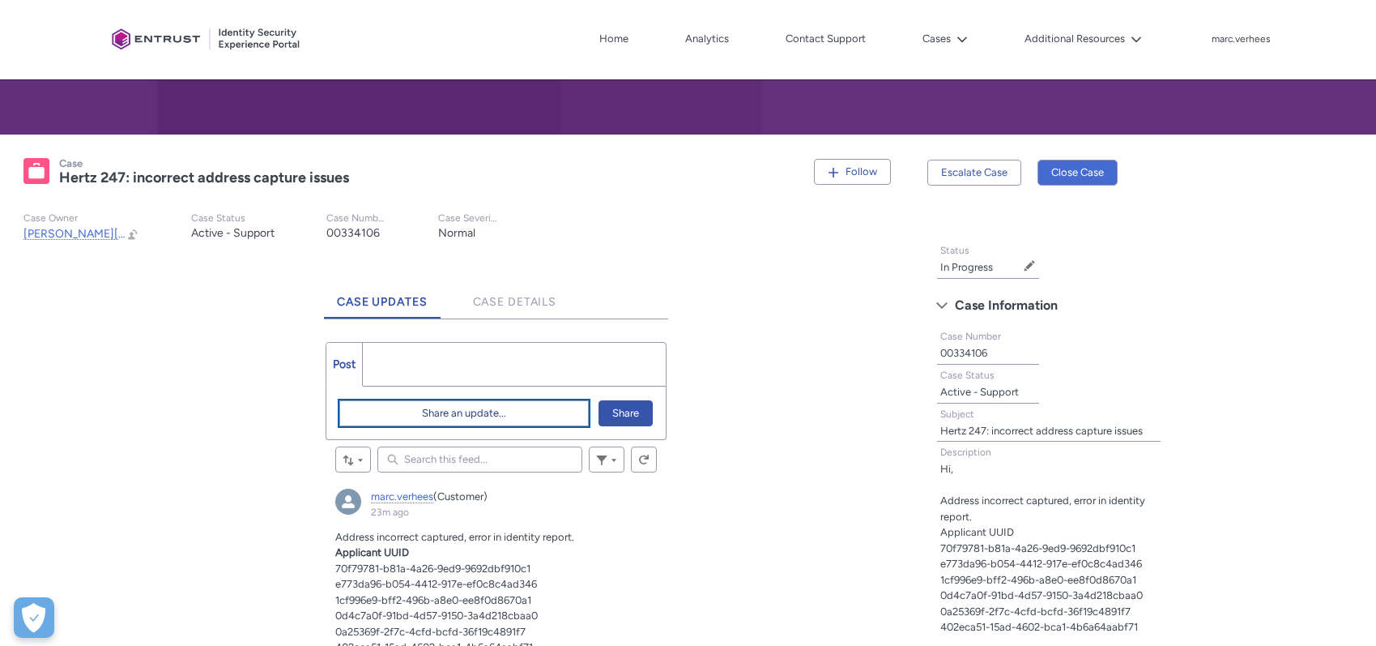
click at [418, 420] on button "Share an update..." at bounding box center [463, 413] width 249 height 26
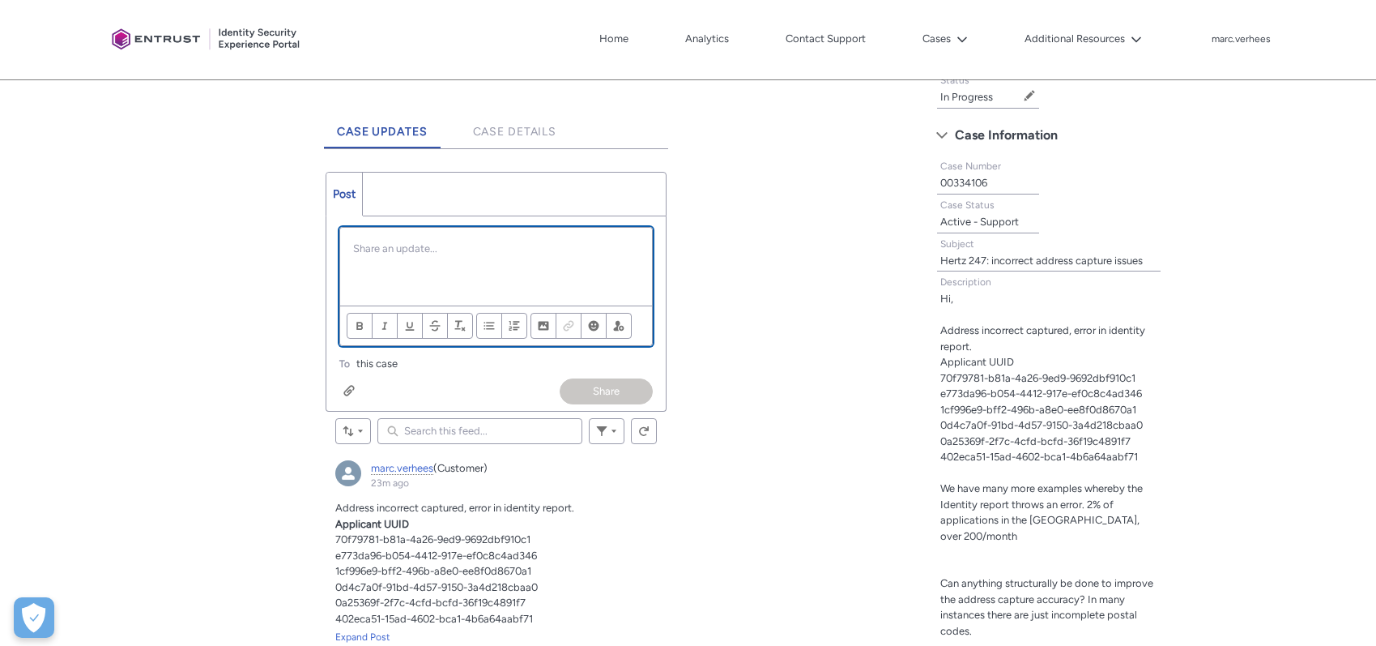
scroll to position [423, 0]
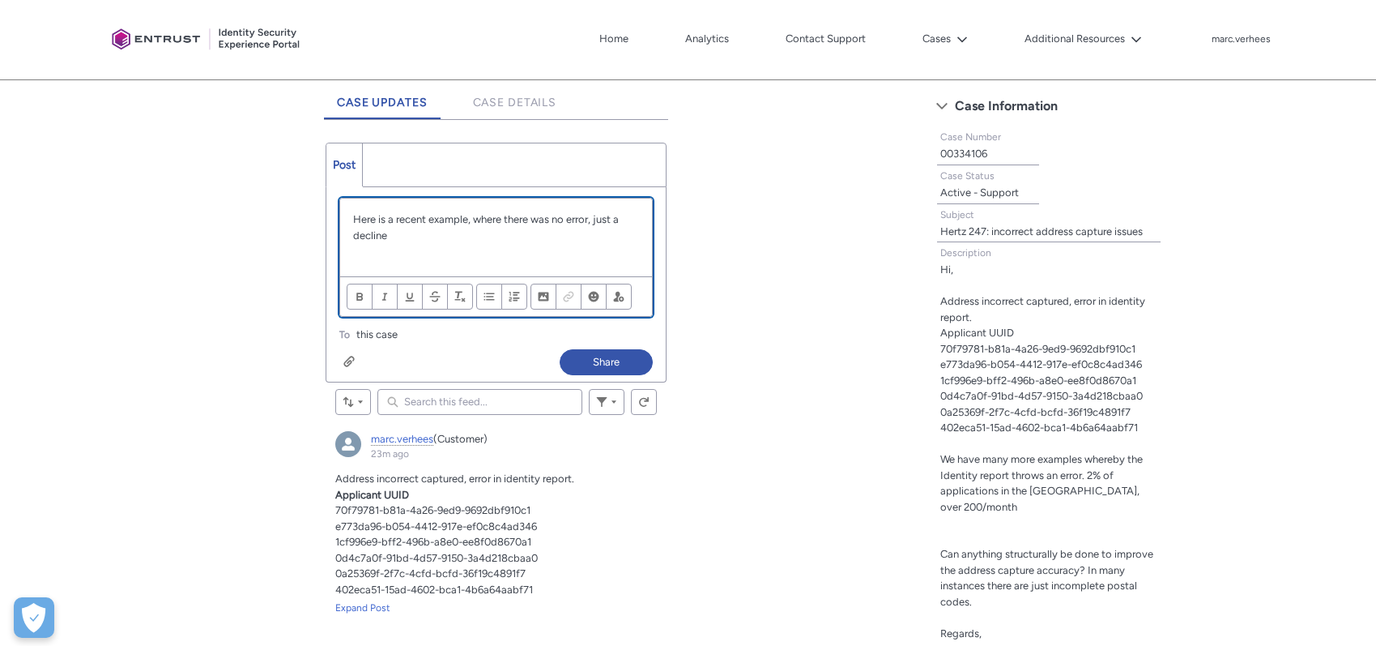
paste div "Chatter Publisher"
click at [591, 352] on button "Share" at bounding box center [606, 362] width 93 height 26
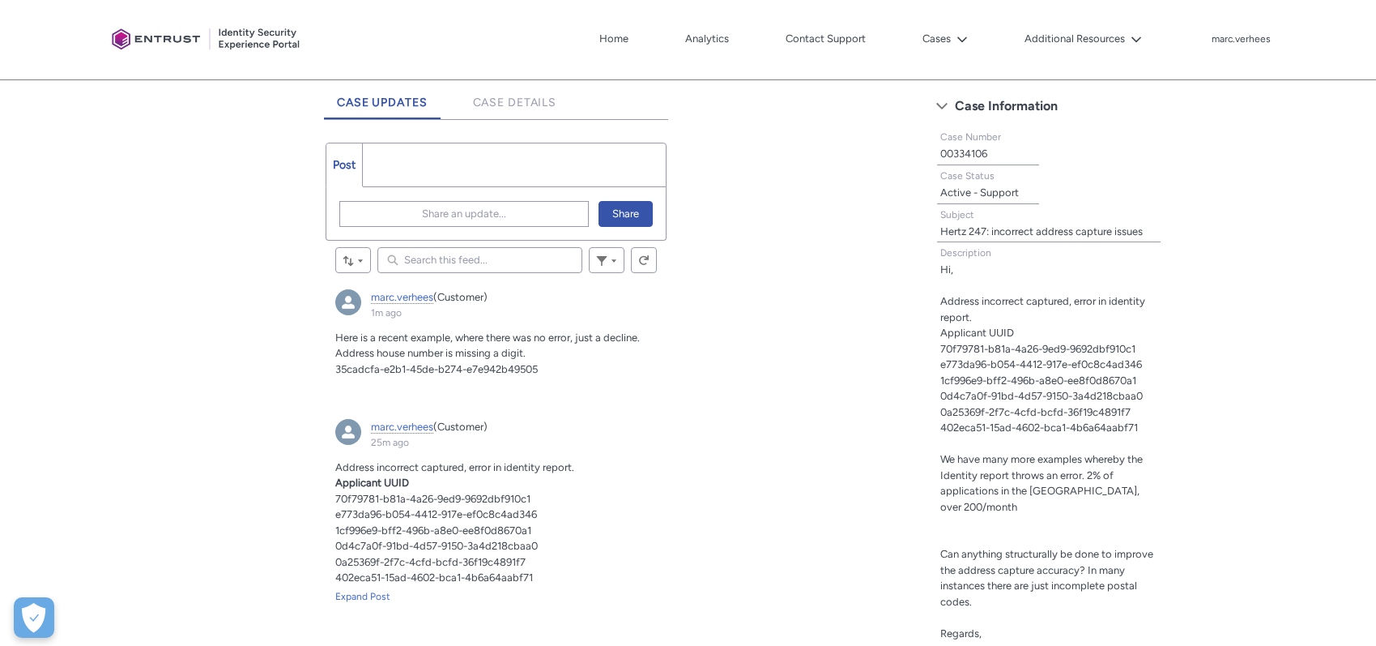
click at [601, 29] on link "Home" at bounding box center [613, 39] width 37 height 24
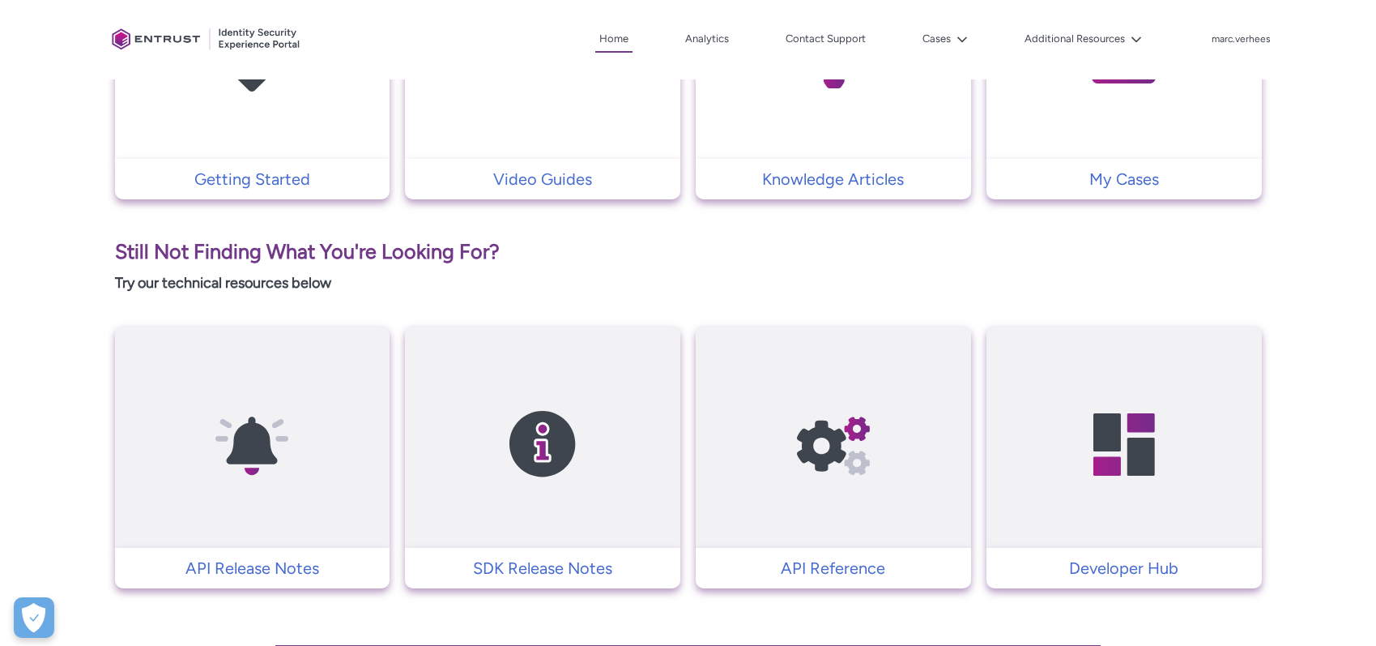
scroll to position [536, 0]
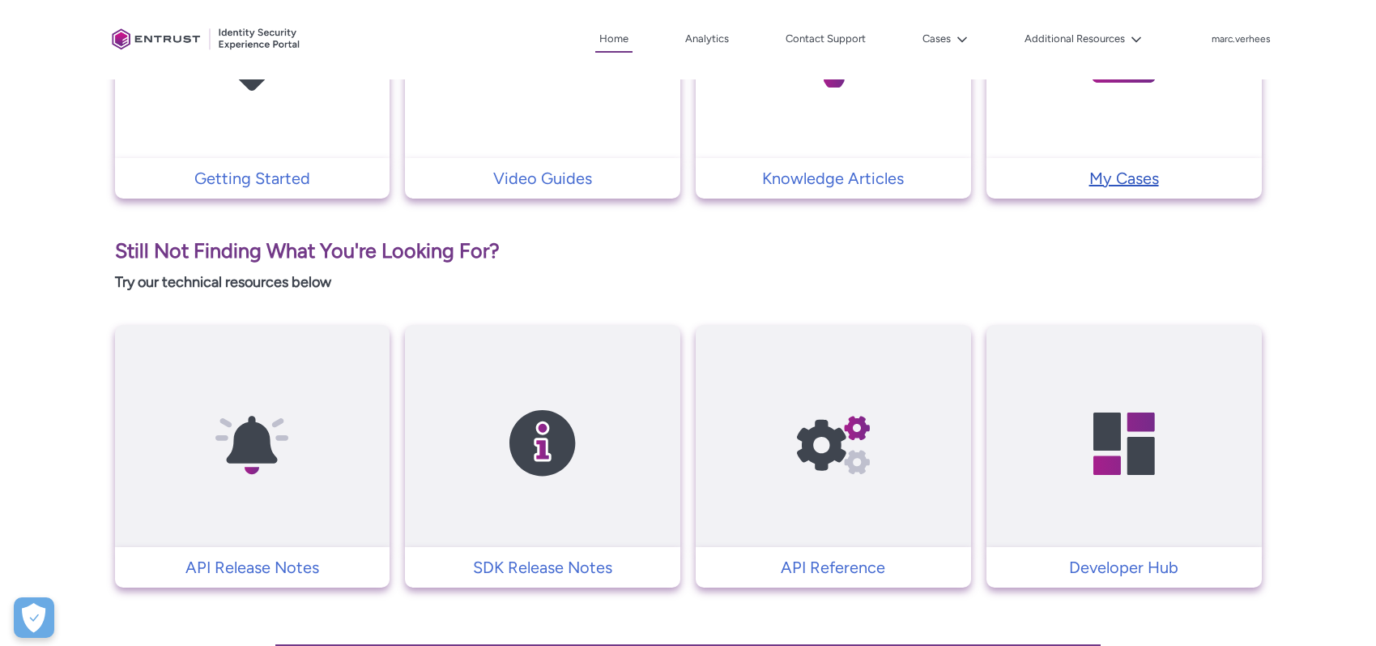
click at [1084, 173] on p "My Cases" at bounding box center [1124, 178] width 259 height 24
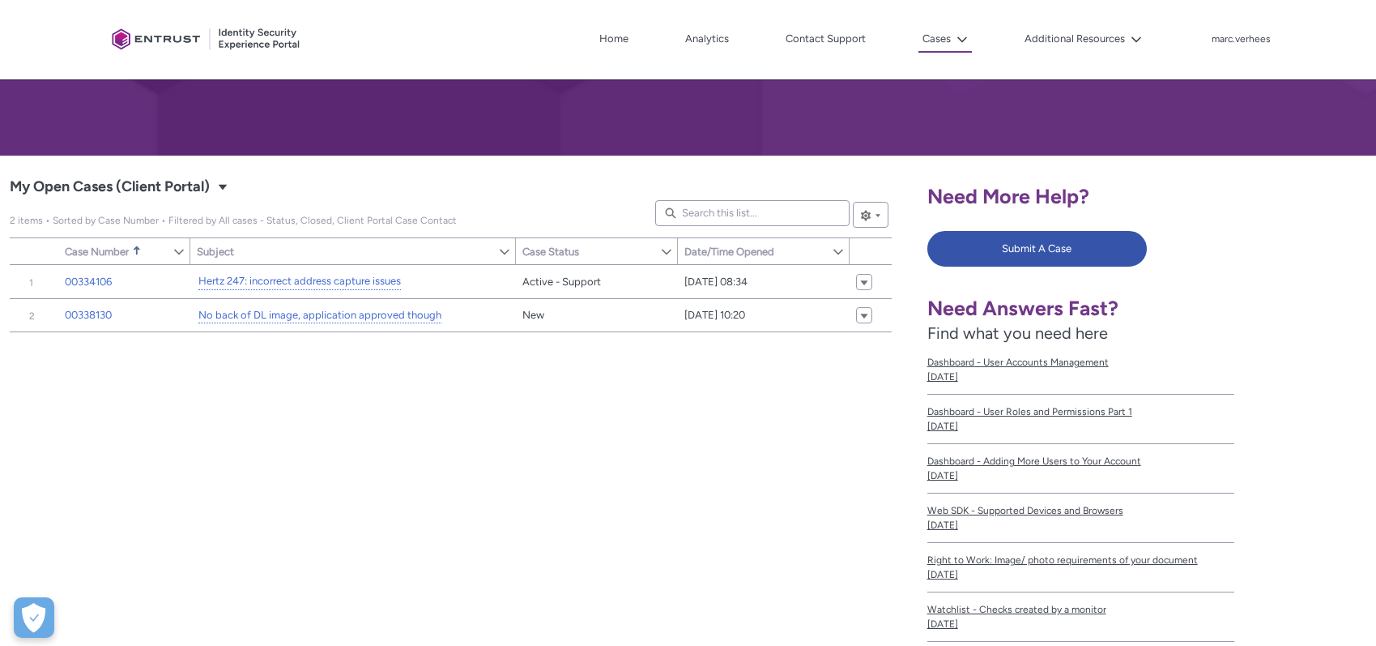
scroll to position [226, 0]
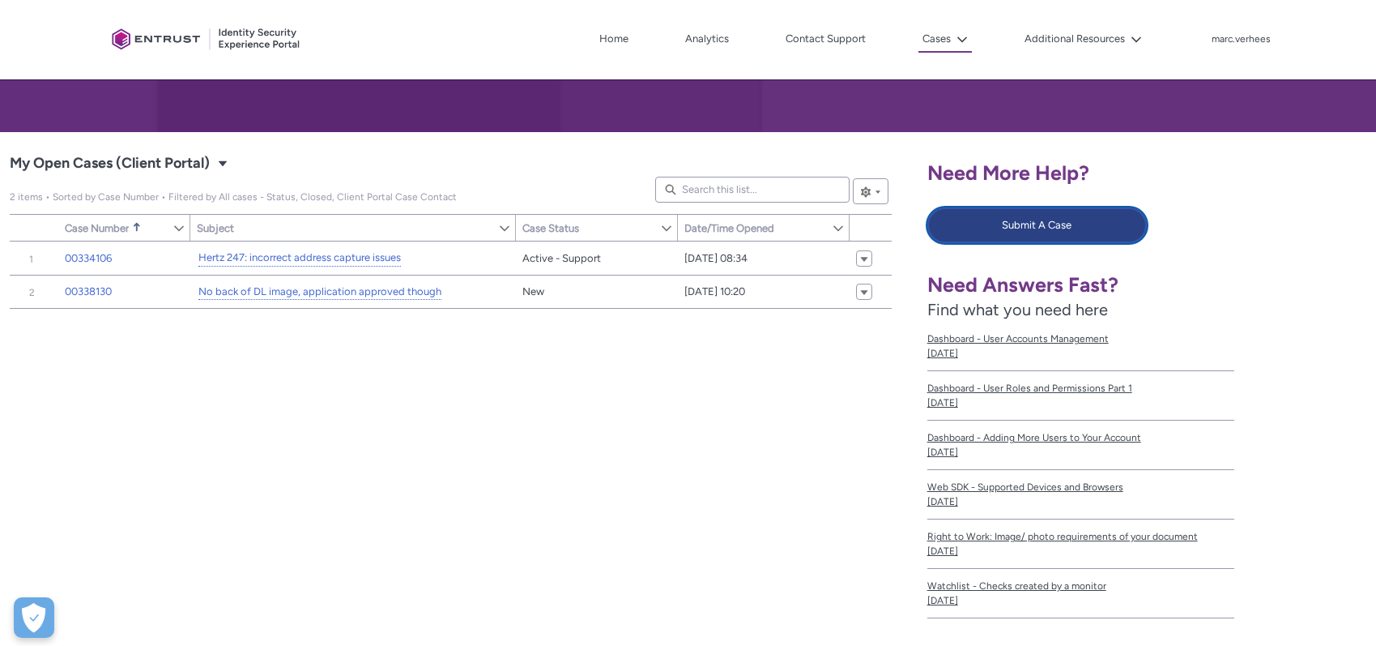
click at [975, 214] on button "Submit A Case" at bounding box center [1037, 225] width 220 height 36
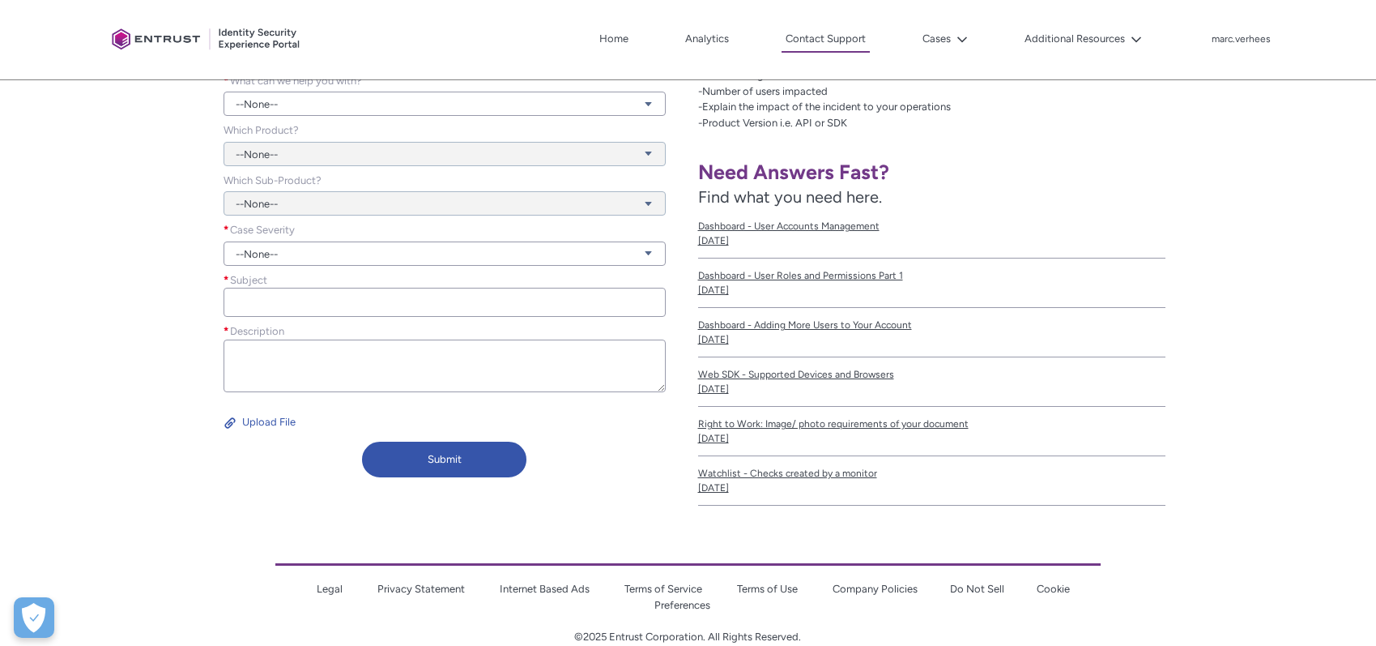
scroll to position [364, 0]
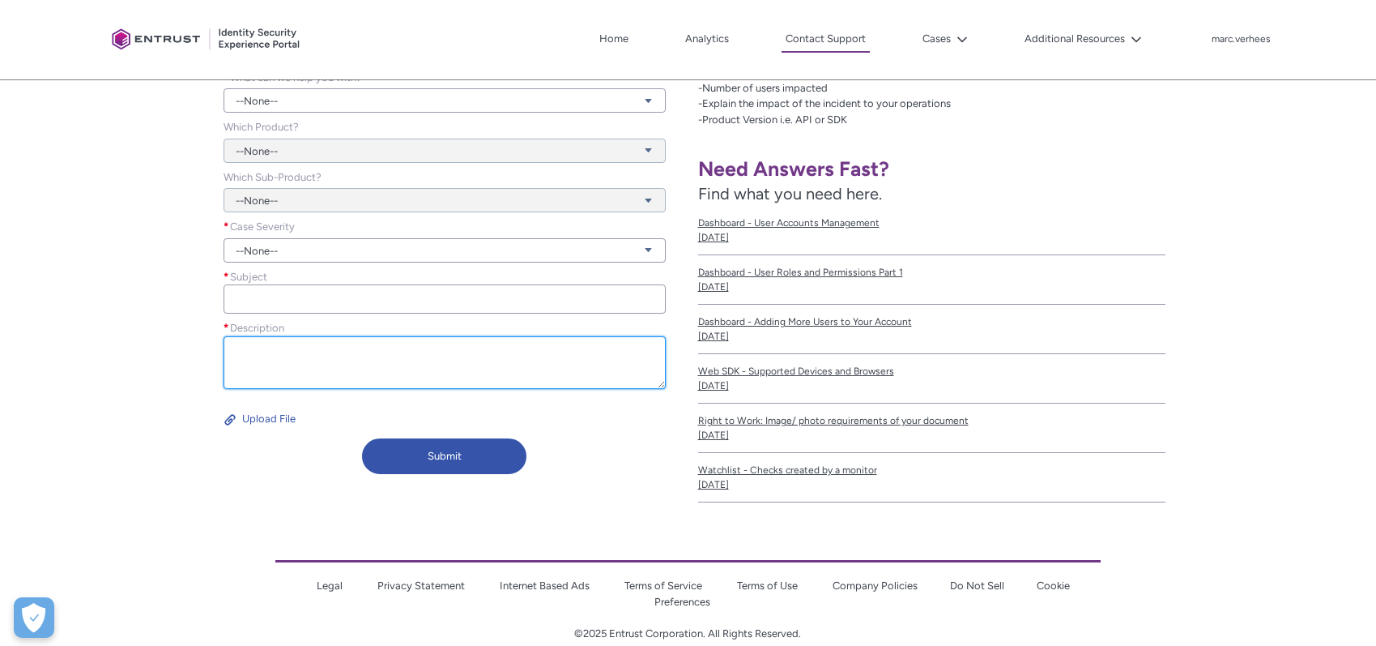
click at [338, 369] on textarea "Description *" at bounding box center [445, 362] width 442 height 53
paste textarea "16cfeef0-1337-412e-ab9a-421f9c84e09b"
paste textarea "4906e81e-64dc-44fc-bd67-63610080c0e9"
click at [465, 344] on textarea "16cfeef0-1337-412e-ab9a-421f9c84e09b 4906e81e-64dc-44fc-bd67-63610080c0e9" at bounding box center [445, 362] width 442 height 53
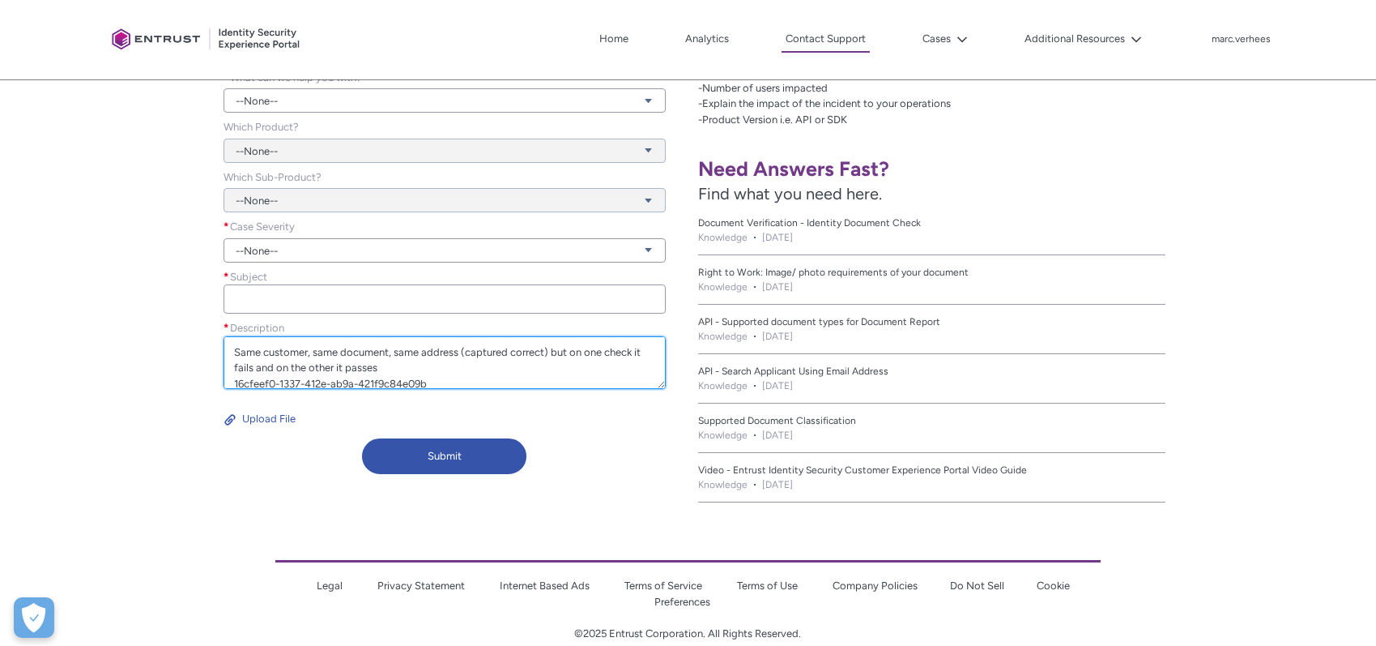
scroll to position [0, 0]
click at [234, 365] on textarea "Same customer, same document, same address (captured correct) but on one check …" at bounding box center [445, 362] width 442 height 53
click at [390, 369] on textarea "Same customer, same document, same address (captured correct) but on one check …" at bounding box center [445, 362] width 442 height 53
click at [394, 367] on textarea "Same customer, same document, same address (captured correct) but on one check …" at bounding box center [445, 362] width 442 height 53
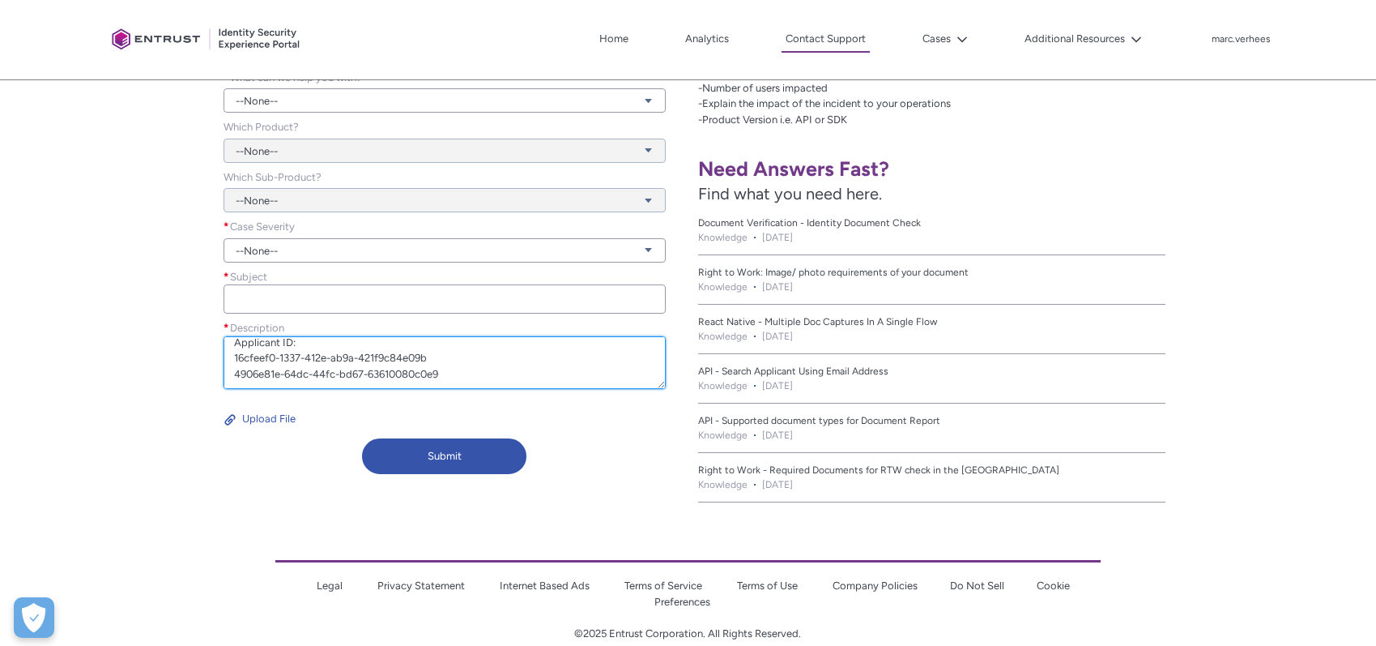
scroll to position [47, 0]
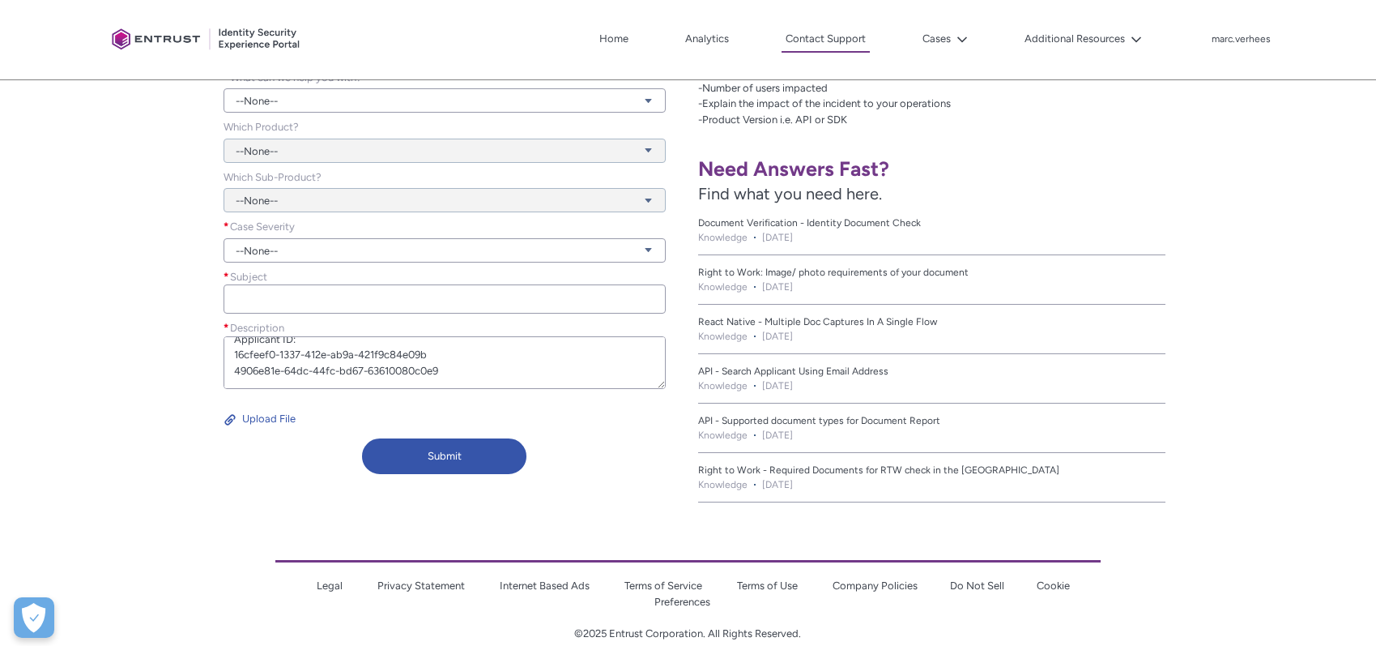
type textarea "Same customer, same document, same address (captured correct) but on one check …"
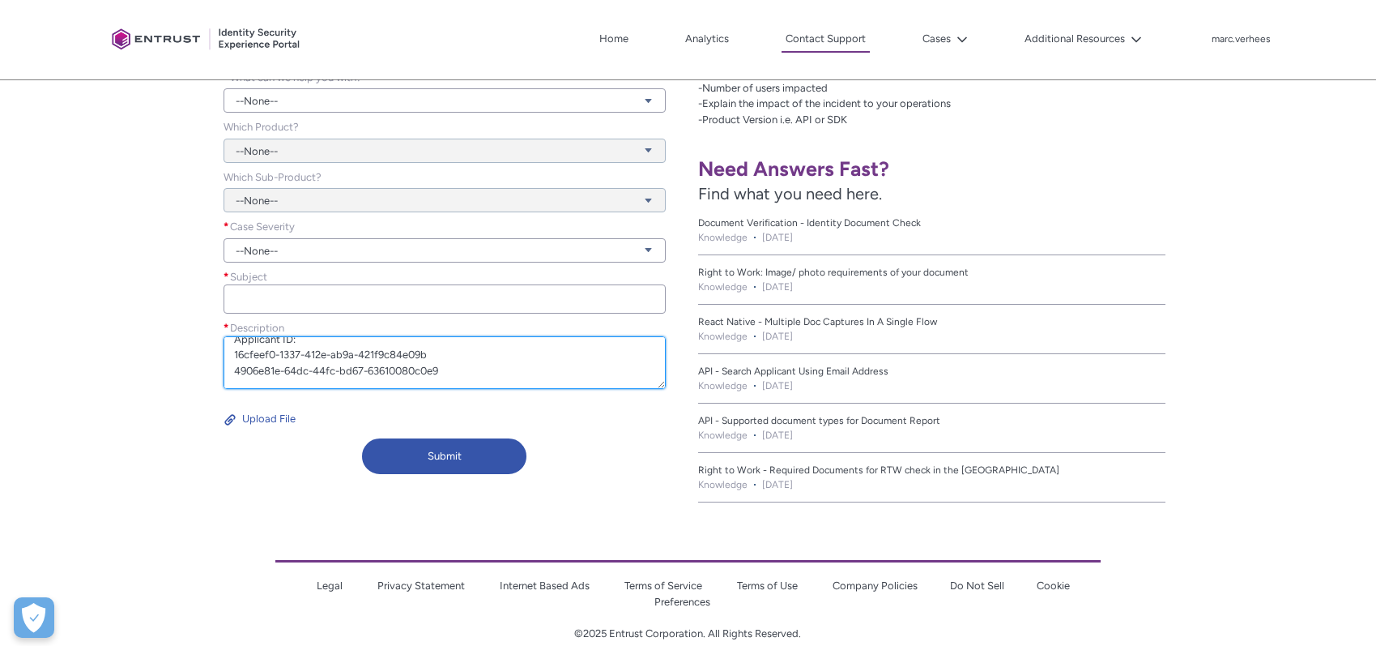
click at [480, 373] on textarea "Same customer, same document, same address (captured correct) but on one check …" at bounding box center [445, 362] width 442 height 53
